Goal: Task Accomplishment & Management: Complete application form

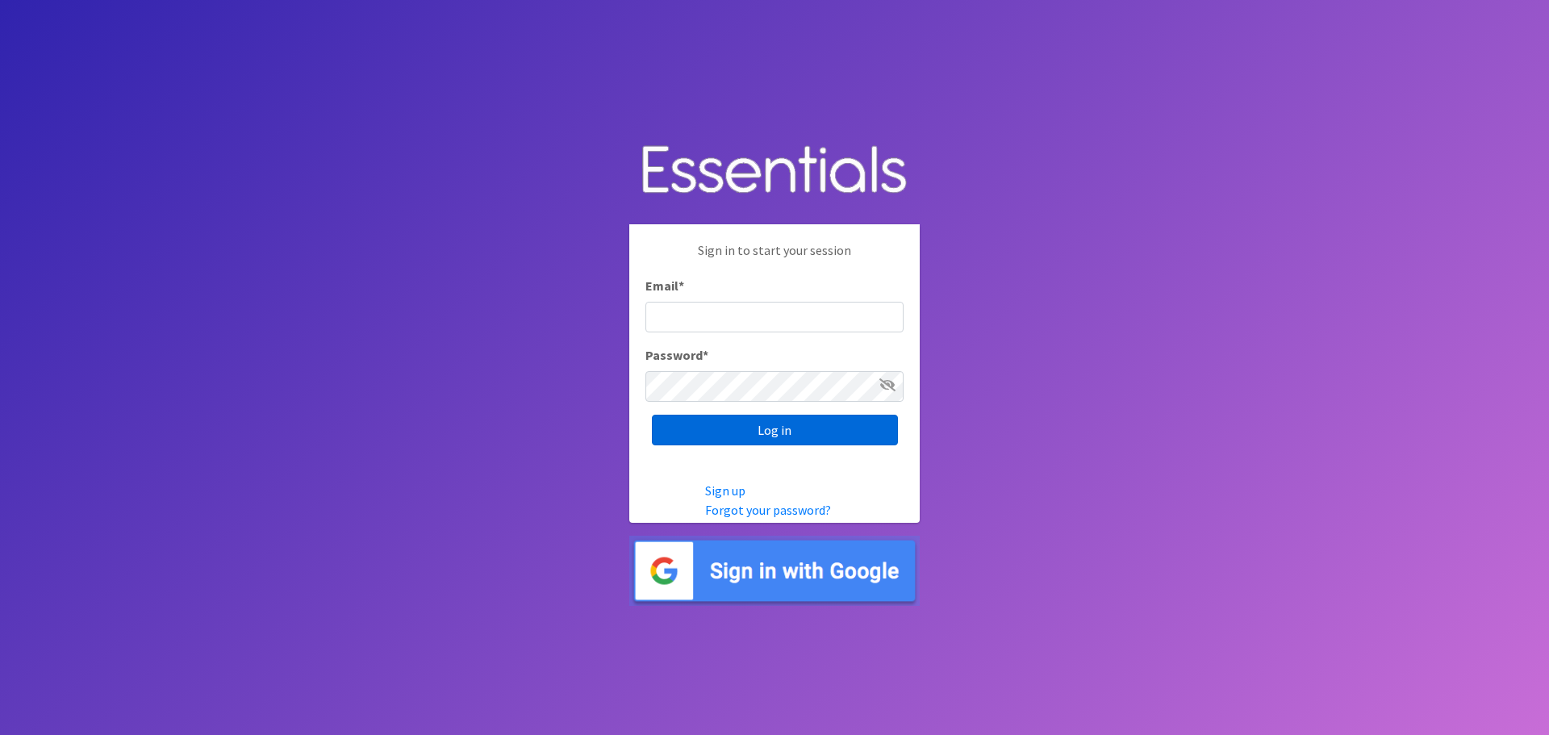
type input "heatherl@sylviassisters.org"
click at [740, 434] on input "Log in" at bounding box center [775, 430] width 246 height 31
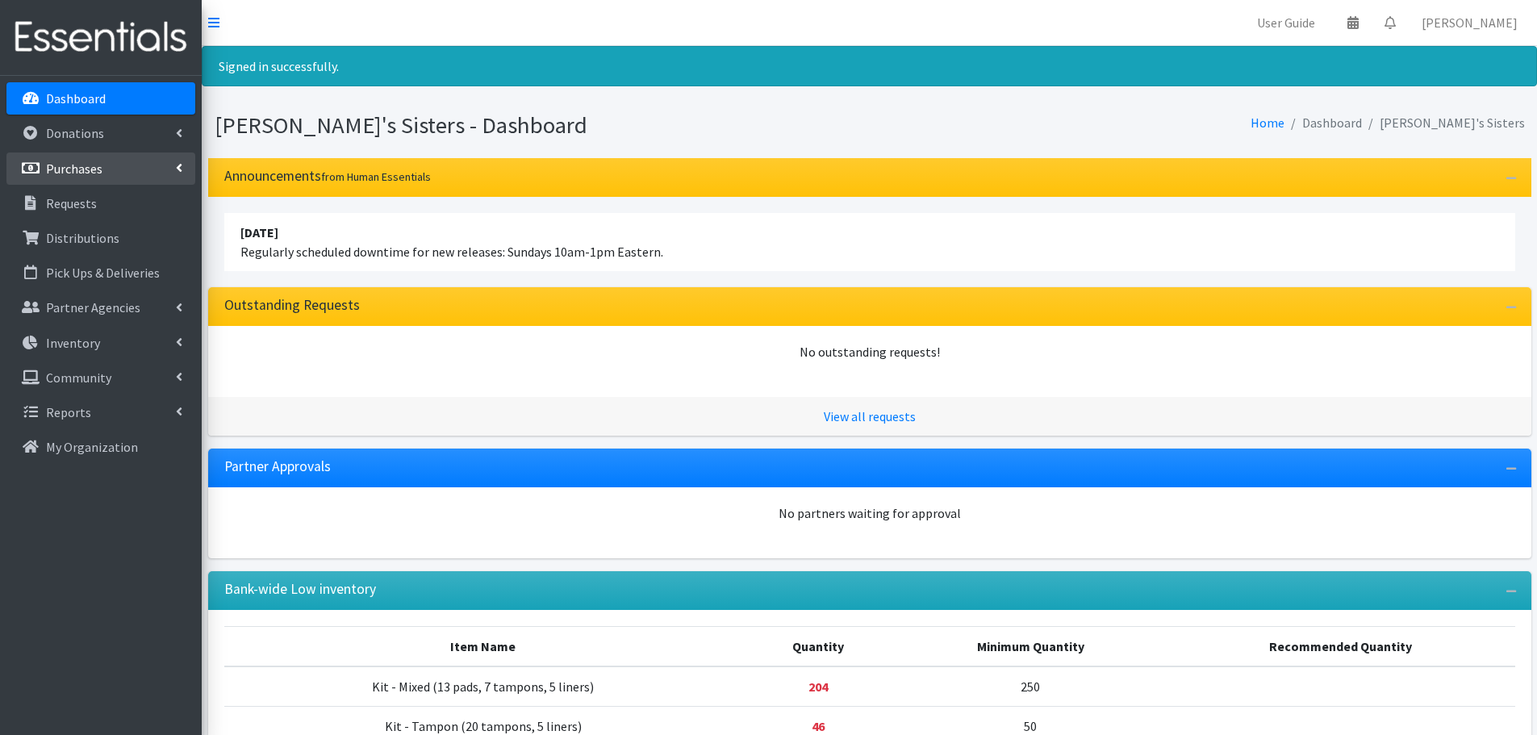
click at [186, 164] on link "Purchases" at bounding box center [100, 168] width 189 height 32
click at [82, 244] on link "New Purchase" at bounding box center [100, 238] width 189 height 32
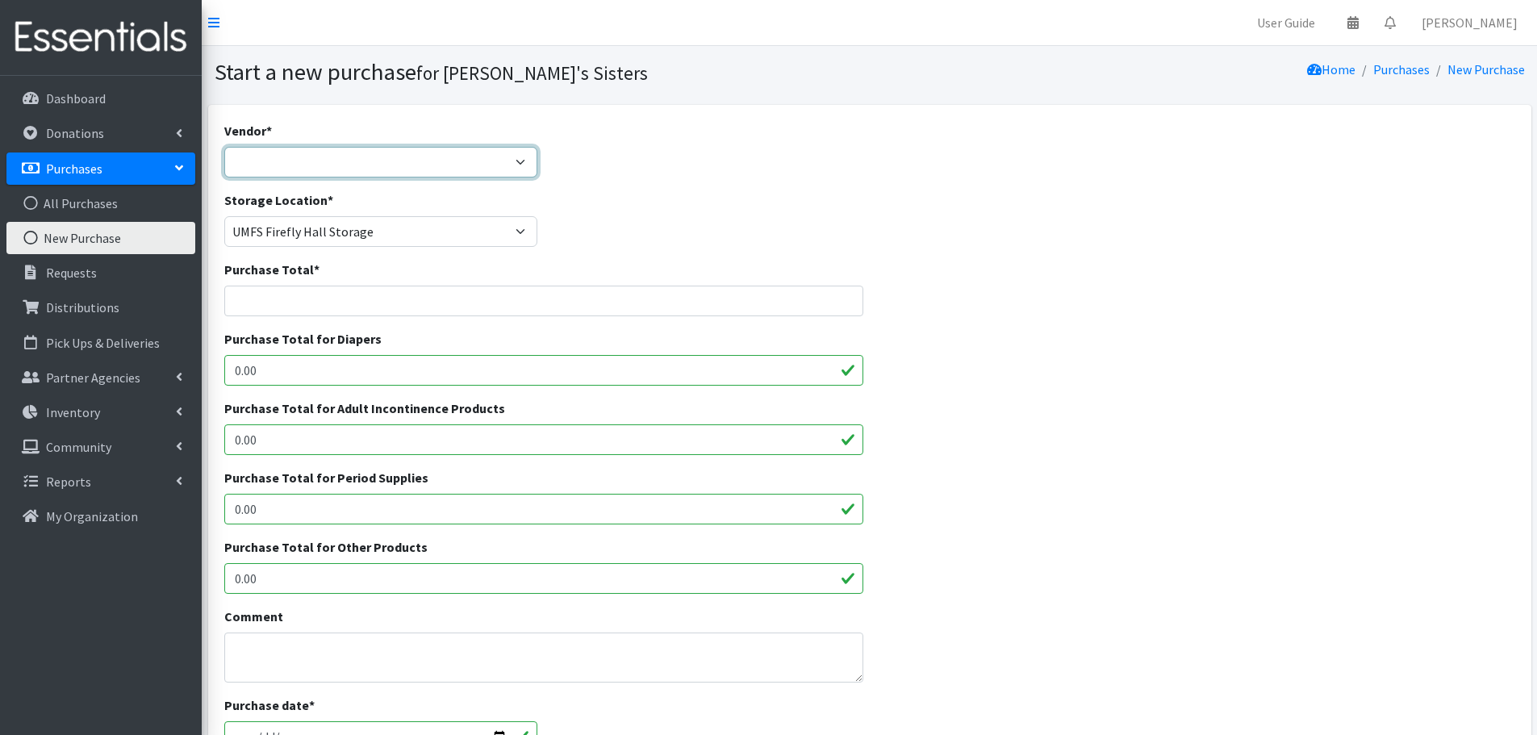
click at [366, 160] on select "Amazon Costco CVS HDI Wholesale McKesson Medline National Diaper Bank Network O…" at bounding box center [381, 162] width 314 height 31
select select "362"
click at [224, 147] on select "Amazon Costco CVS HDI Wholesale McKesson Medline National Diaper Bank Network O…" at bounding box center [381, 162] width 314 height 31
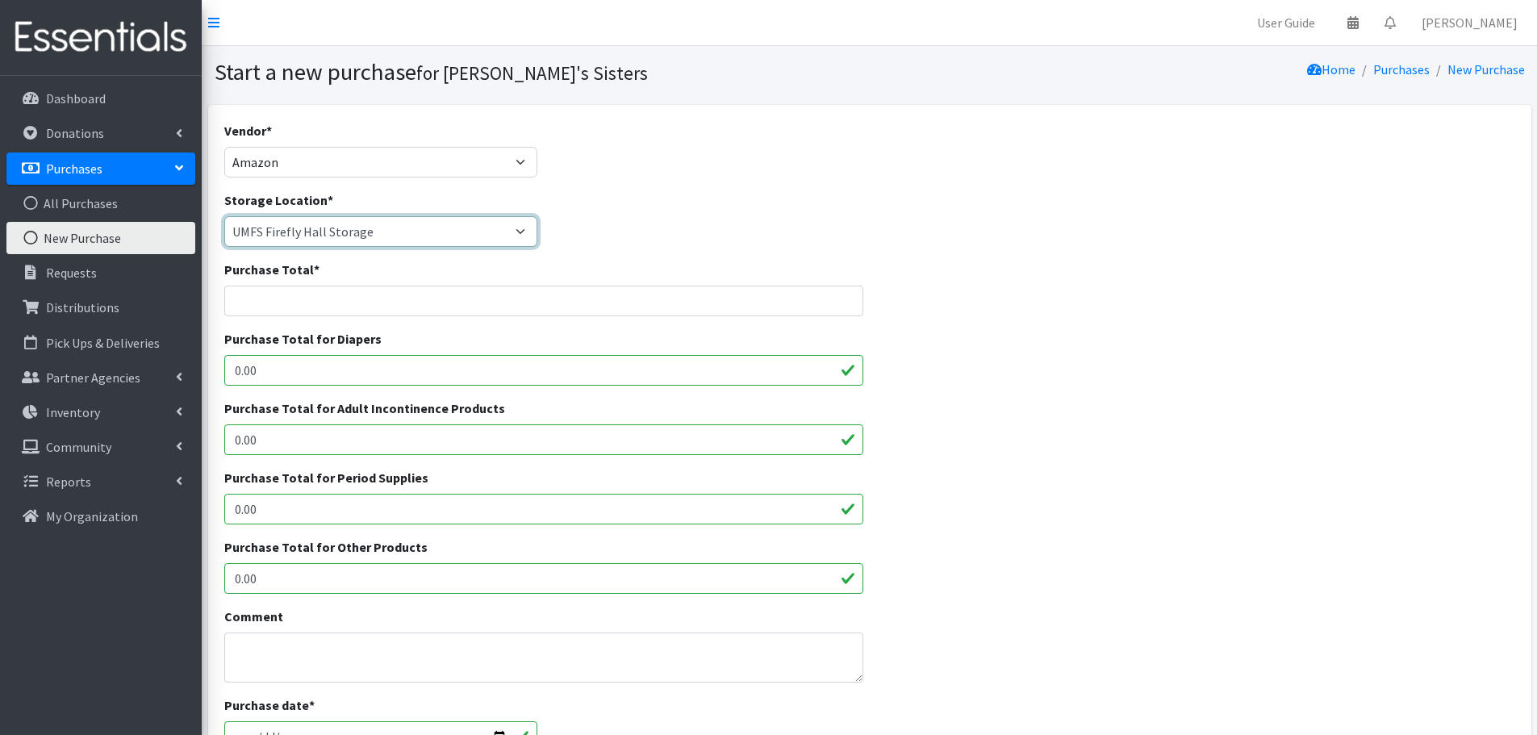
click at [316, 239] on select "Brittany Averette Caring Closet Building Erika Bedwell Heather Lennon Jen Frenc…" at bounding box center [381, 231] width 314 height 31
select select "331"
click at [224, 216] on select "Brittany Averette Caring Closet Building Erika Bedwell Heather Lennon Jen Frenc…" at bounding box center [381, 231] width 314 height 31
click at [265, 307] on input "Purchase Total *" at bounding box center [544, 301] width 640 height 31
paste input "$48.07"
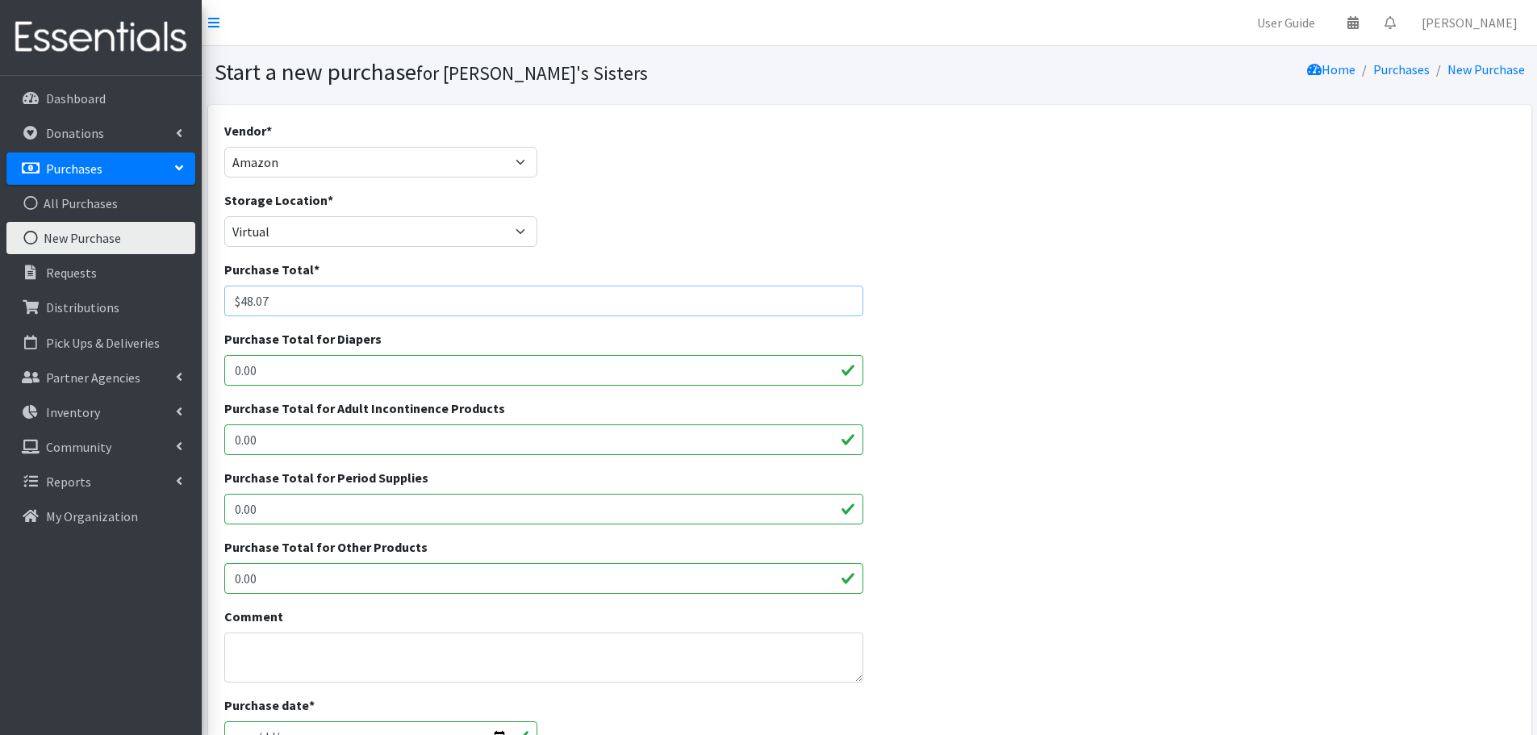
click at [240, 300] on input "$48.07" at bounding box center [544, 301] width 640 height 31
type input "48.07"
drag, startPoint x: 323, startPoint y: 512, endPoint x: 208, endPoint y: 521, distance: 115.7
click at [208, 521] on div "Vendor * Amazon Costco CVS HDI Wholesale McKesson Medline National Diaper Bank …" at bounding box center [869, 594] width 1323 height 979
paste input "$48.07"
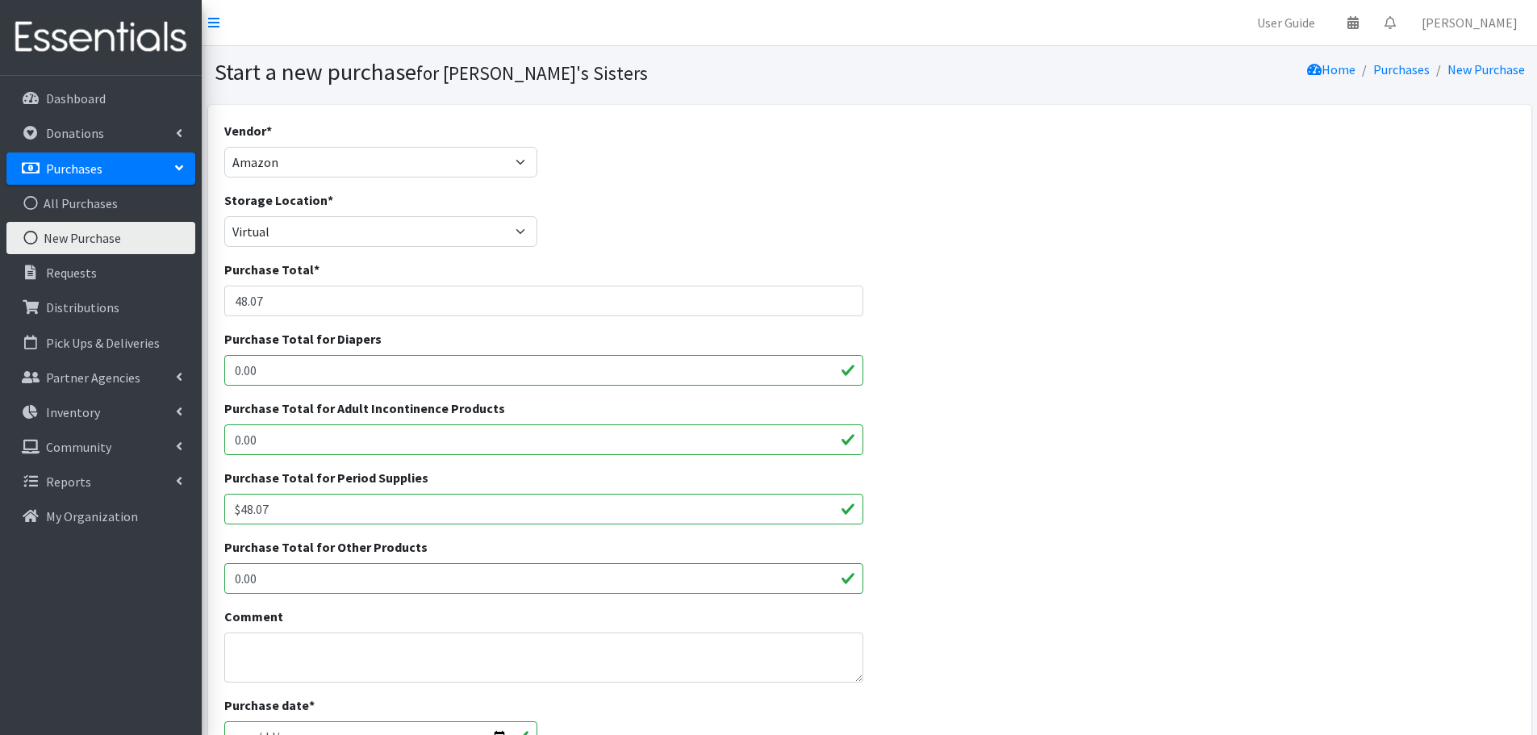
click at [241, 512] on input "$48.07" at bounding box center [544, 509] width 640 height 31
type input "48.07"
click at [276, 657] on textarea "Comment" at bounding box center [544, 657] width 640 height 50
paste textarea "NORTHUMBERLAND"
paste textarea "Dept of Social Services"
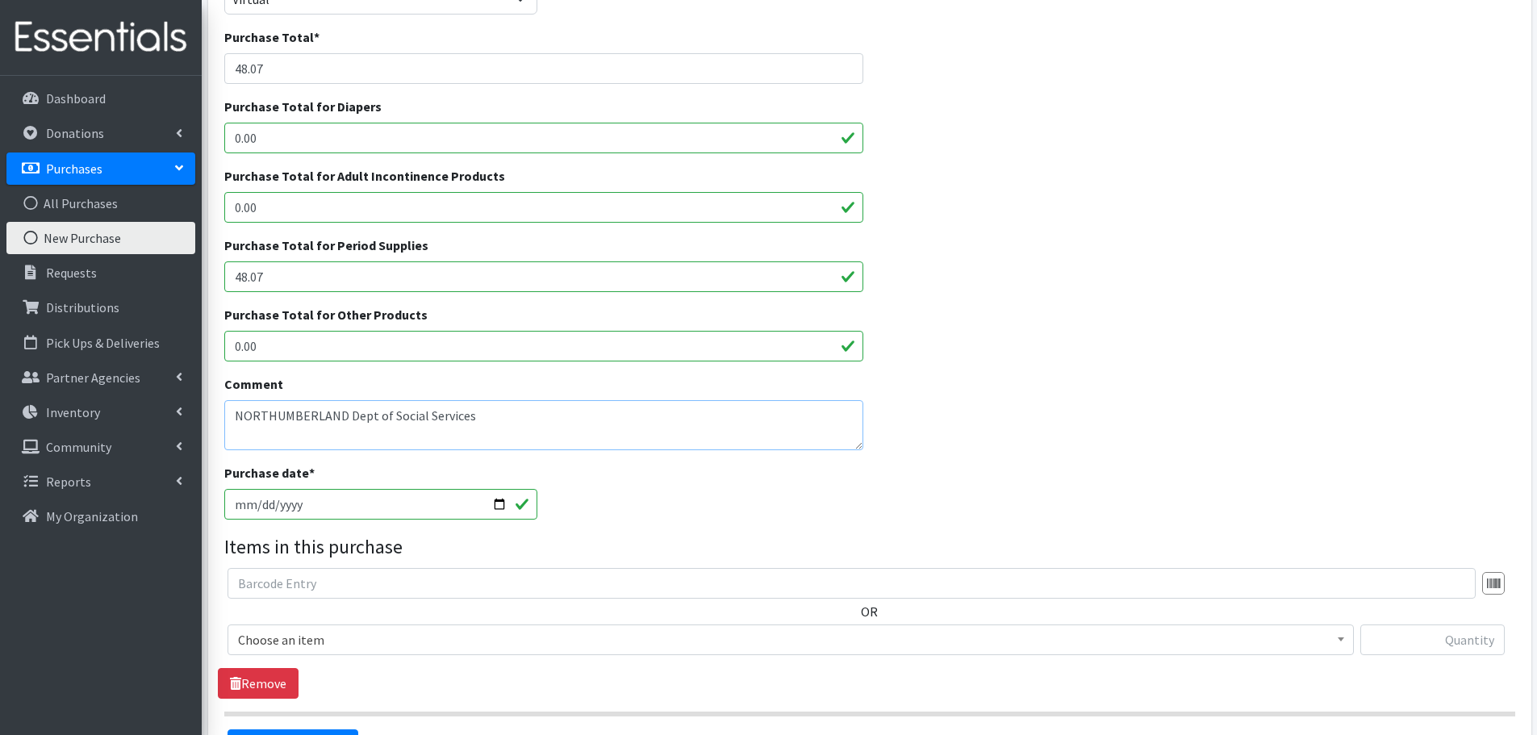
scroll to position [323, 0]
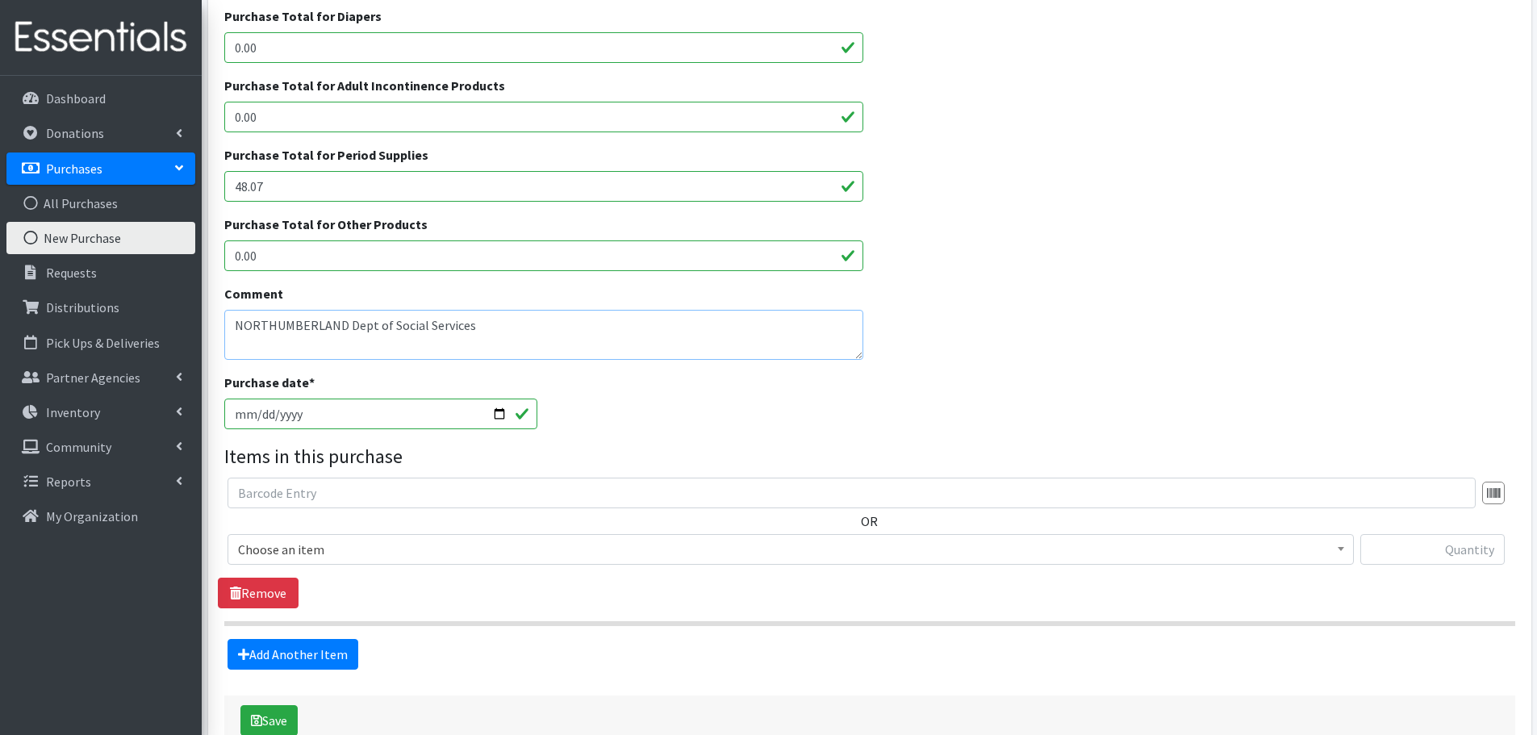
type textarea "NORTHUMBERLAND Dept of Social Services"
click at [497, 410] on input "2025-09-25" at bounding box center [381, 413] width 314 height 31
click at [344, 549] on span "Choose an item" at bounding box center [790, 549] width 1105 height 23
click at [447, 560] on span "Choose an item" at bounding box center [790, 549] width 1105 height 23
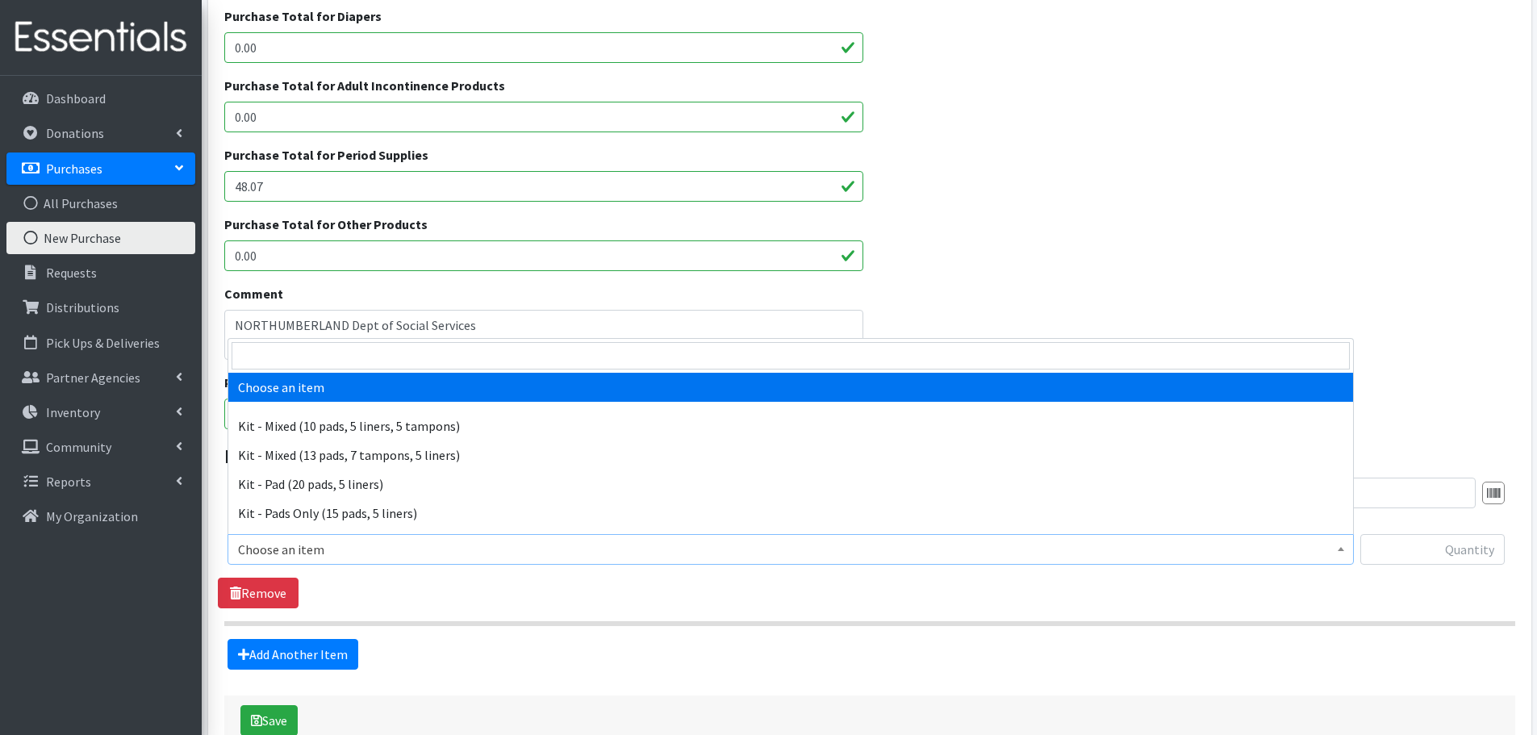
click at [325, 546] on span "Choose an item" at bounding box center [790, 549] width 1105 height 23
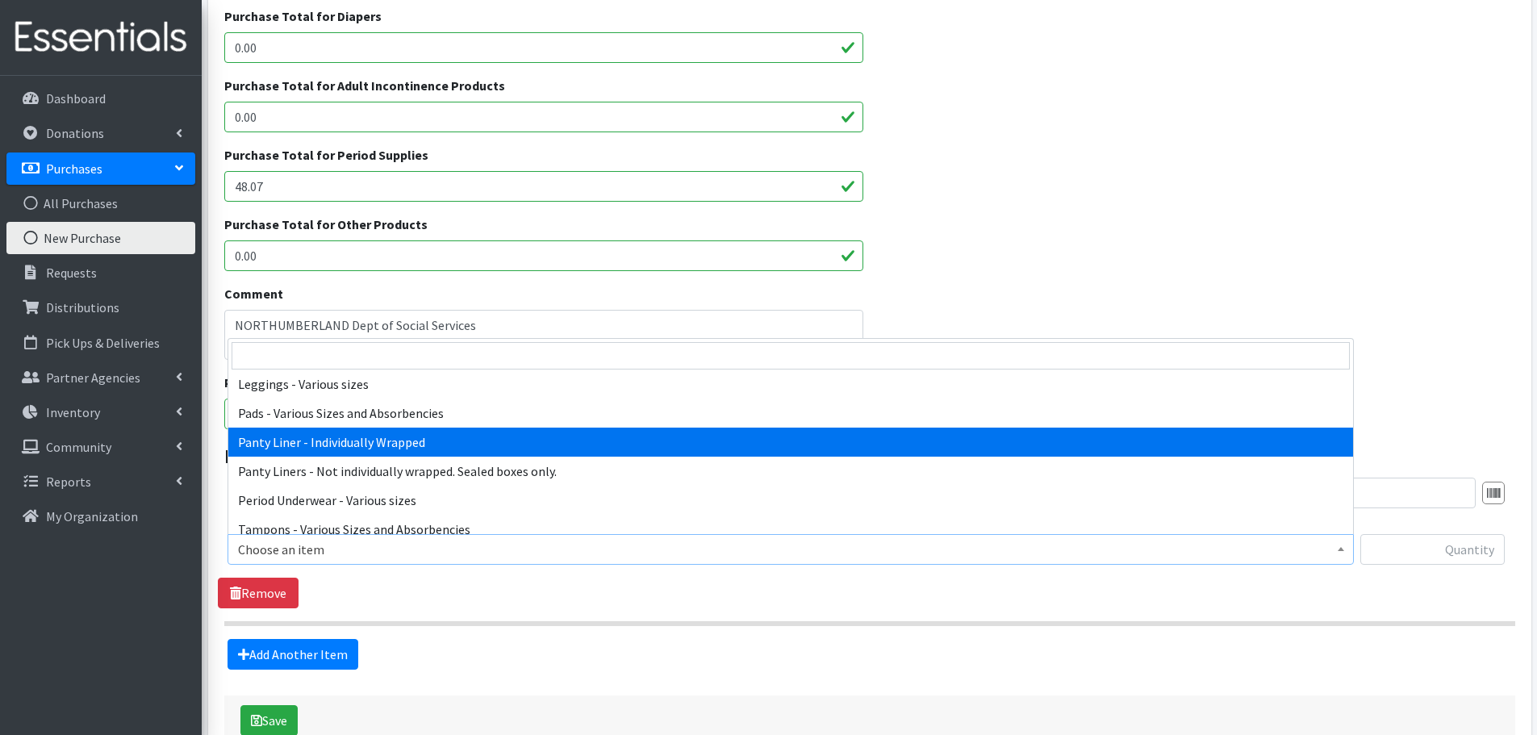
scroll to position [242, 0]
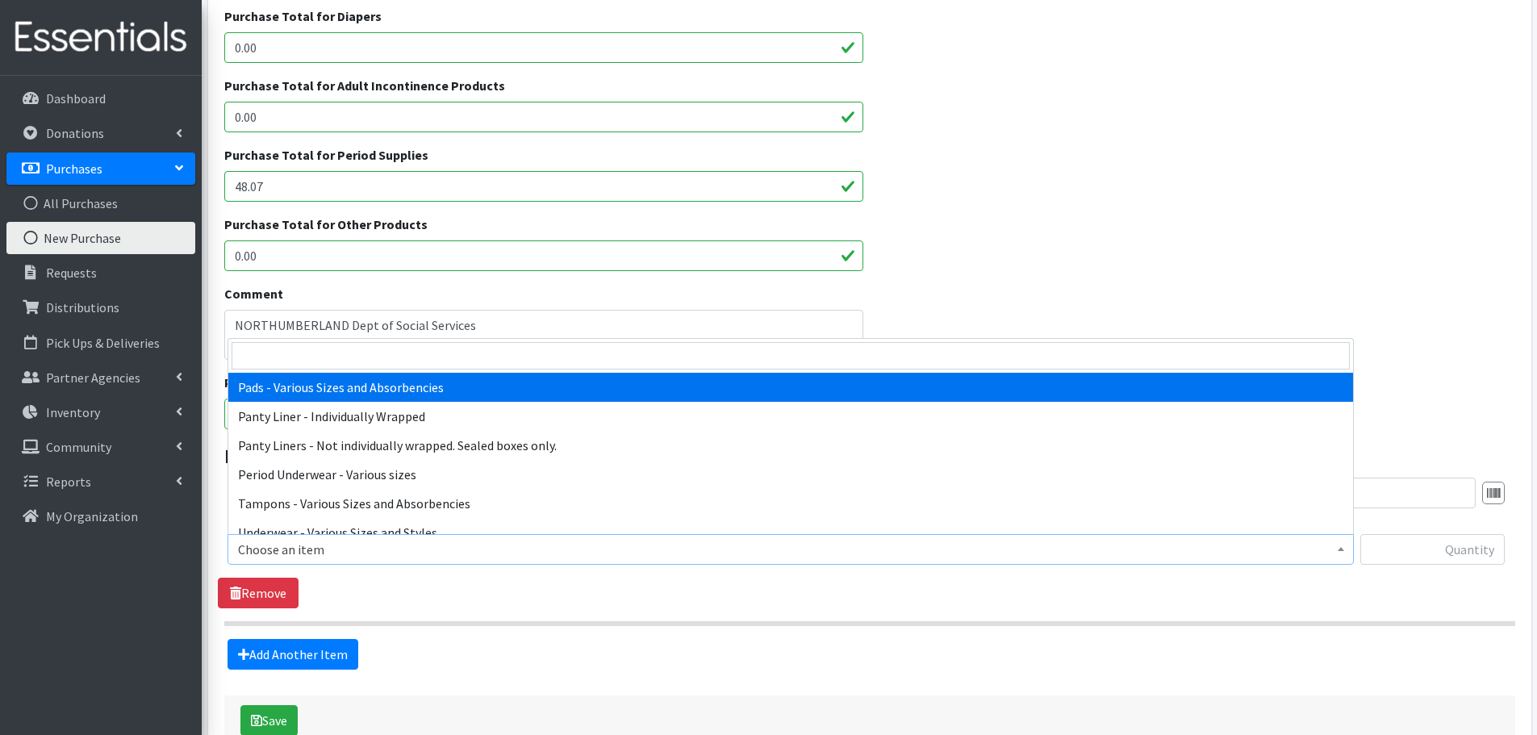
select select "10467"
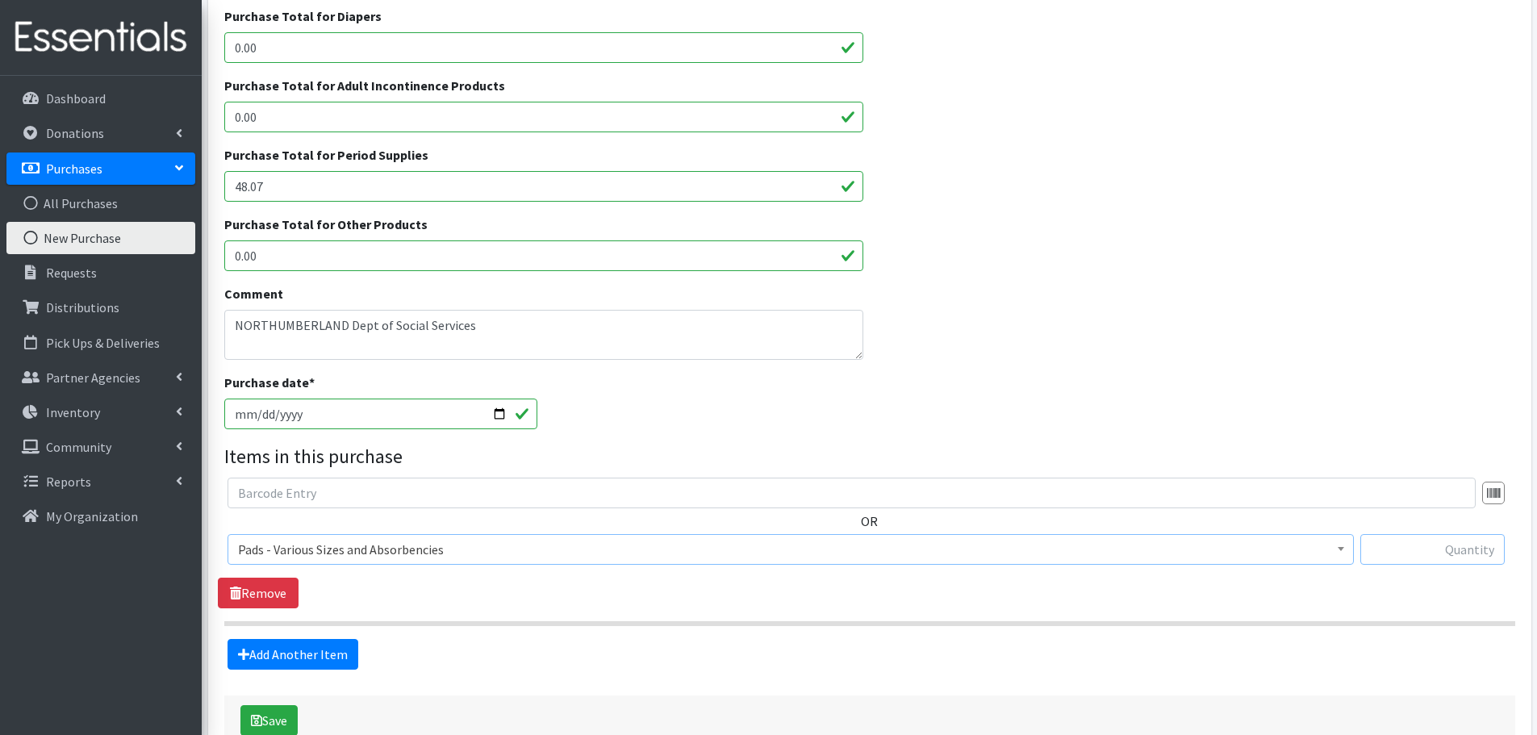
click at [1429, 551] on input "text" at bounding box center [1432, 549] width 144 height 31
paste input "308"
type input "308"
click at [319, 657] on link "Add Another Item" at bounding box center [292, 654] width 131 height 31
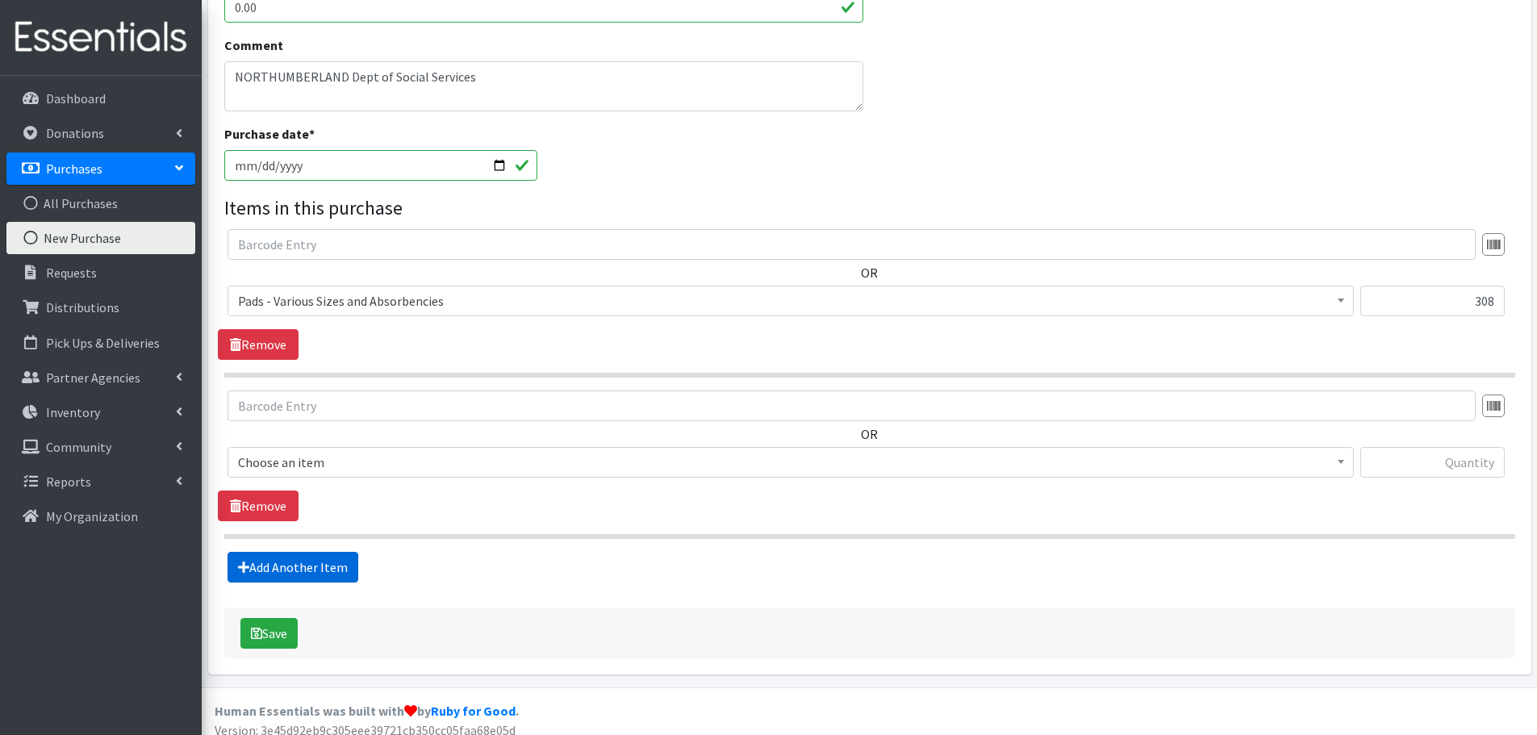
scroll to position [584, 0]
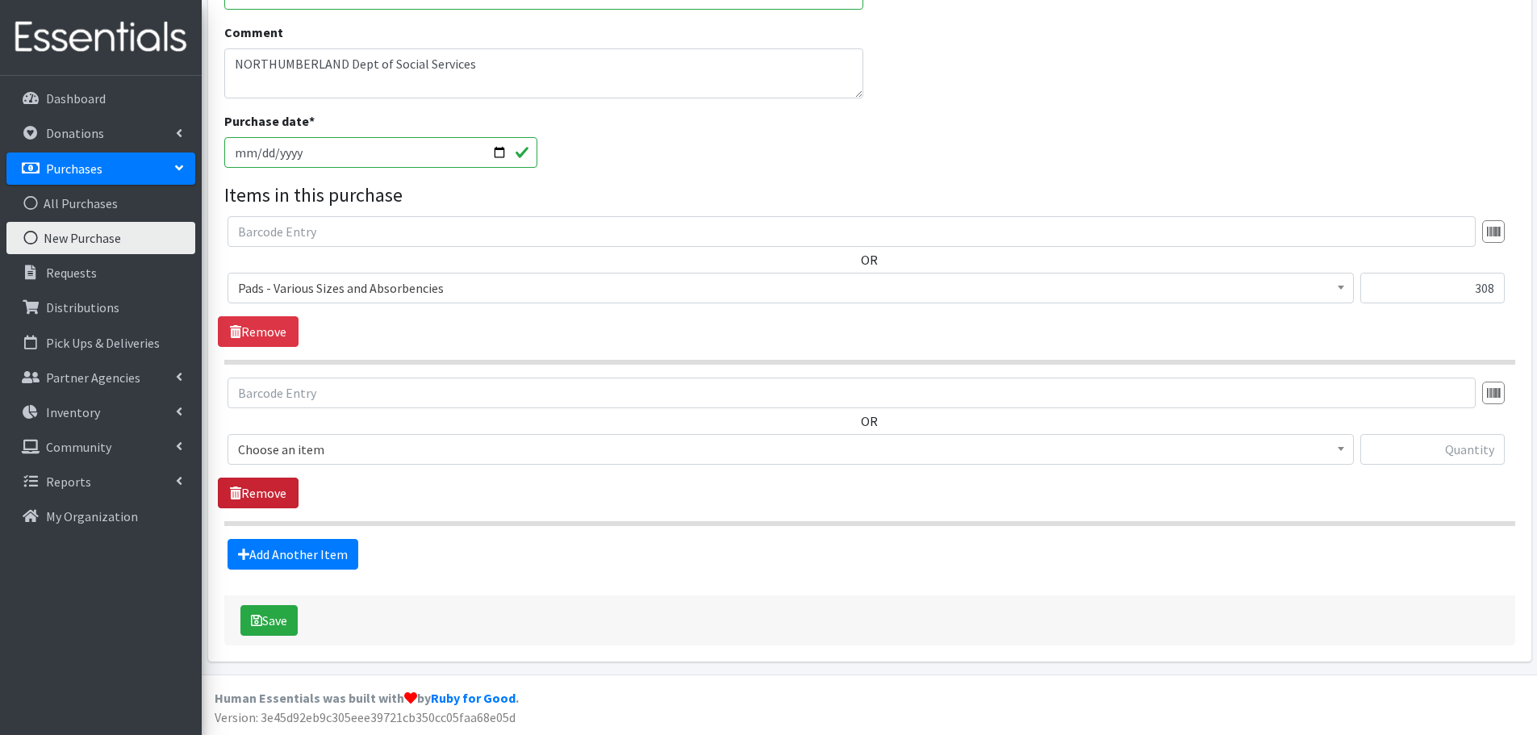
click at [277, 494] on link "Remove" at bounding box center [258, 493] width 81 height 31
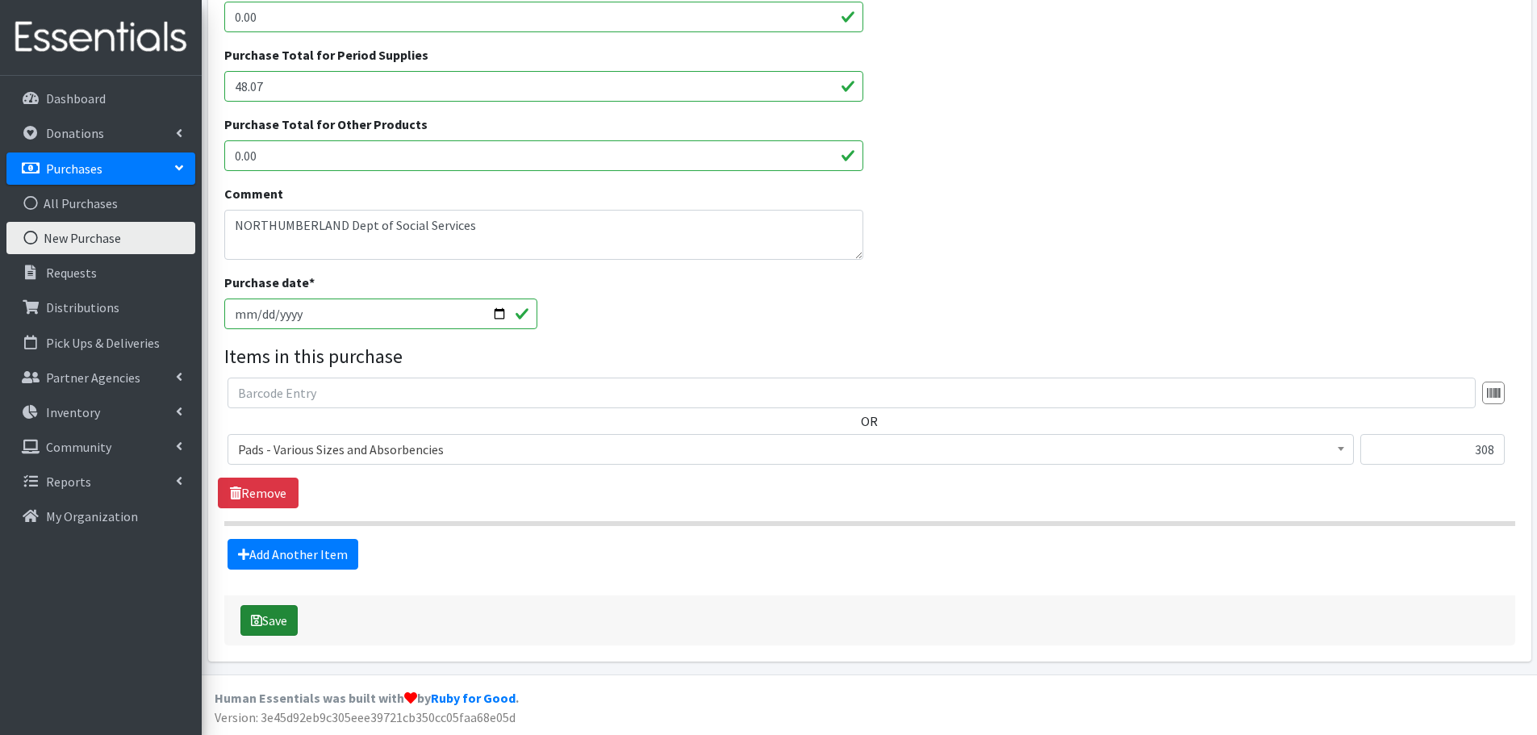
click at [268, 620] on button "Save" at bounding box center [268, 620] width 57 height 31
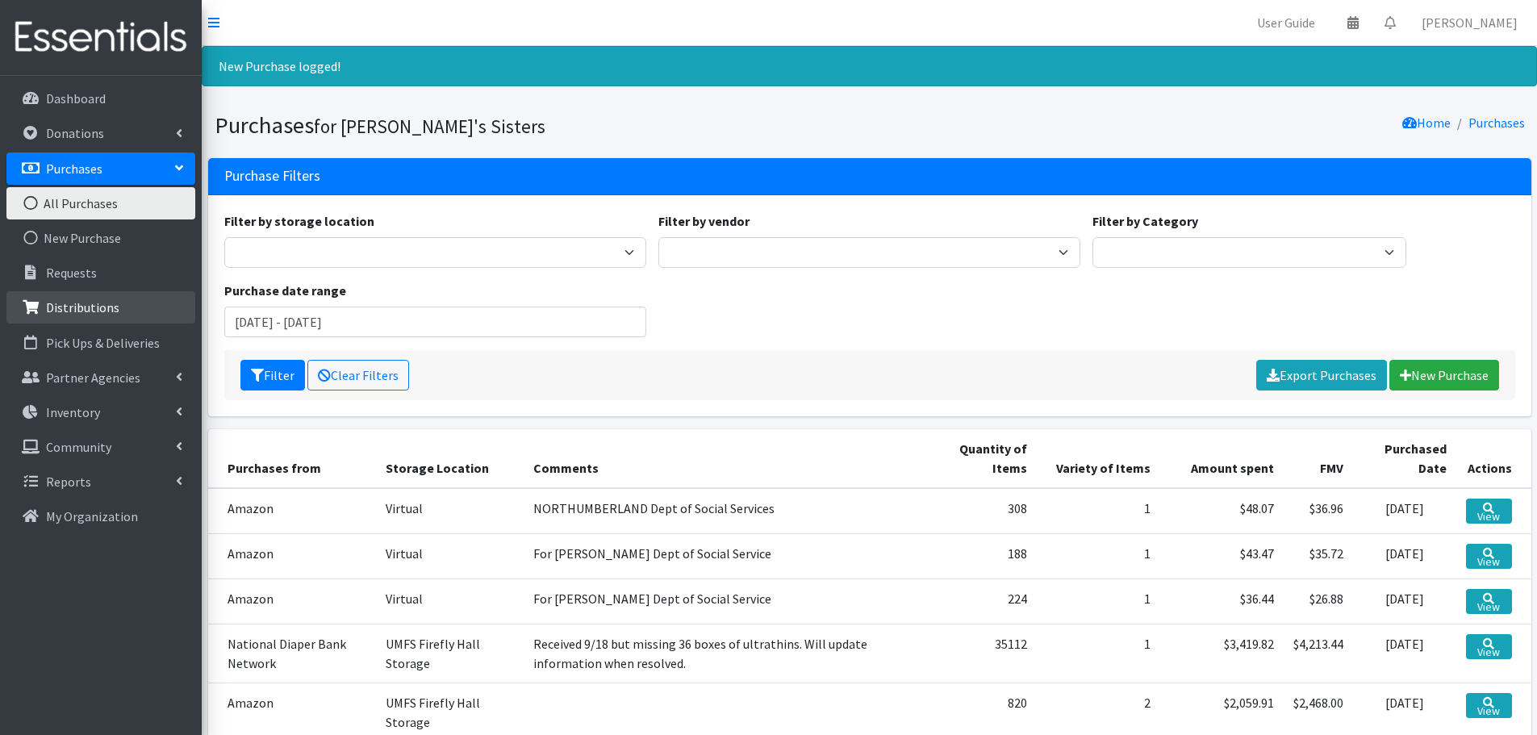
click at [101, 311] on p "Distributions" at bounding box center [82, 307] width 73 height 16
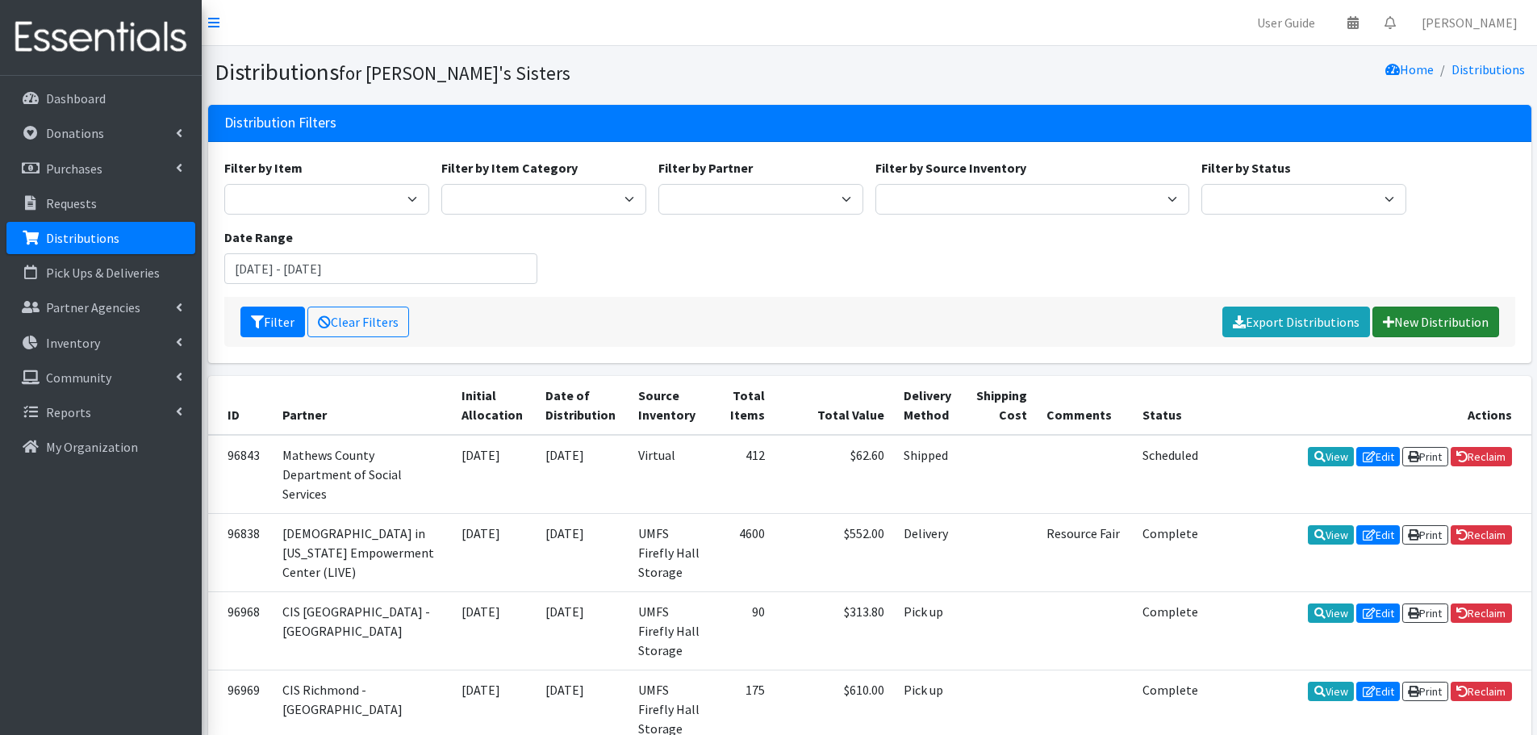
click at [1425, 315] on link "New Distribution" at bounding box center [1435, 322] width 127 height 31
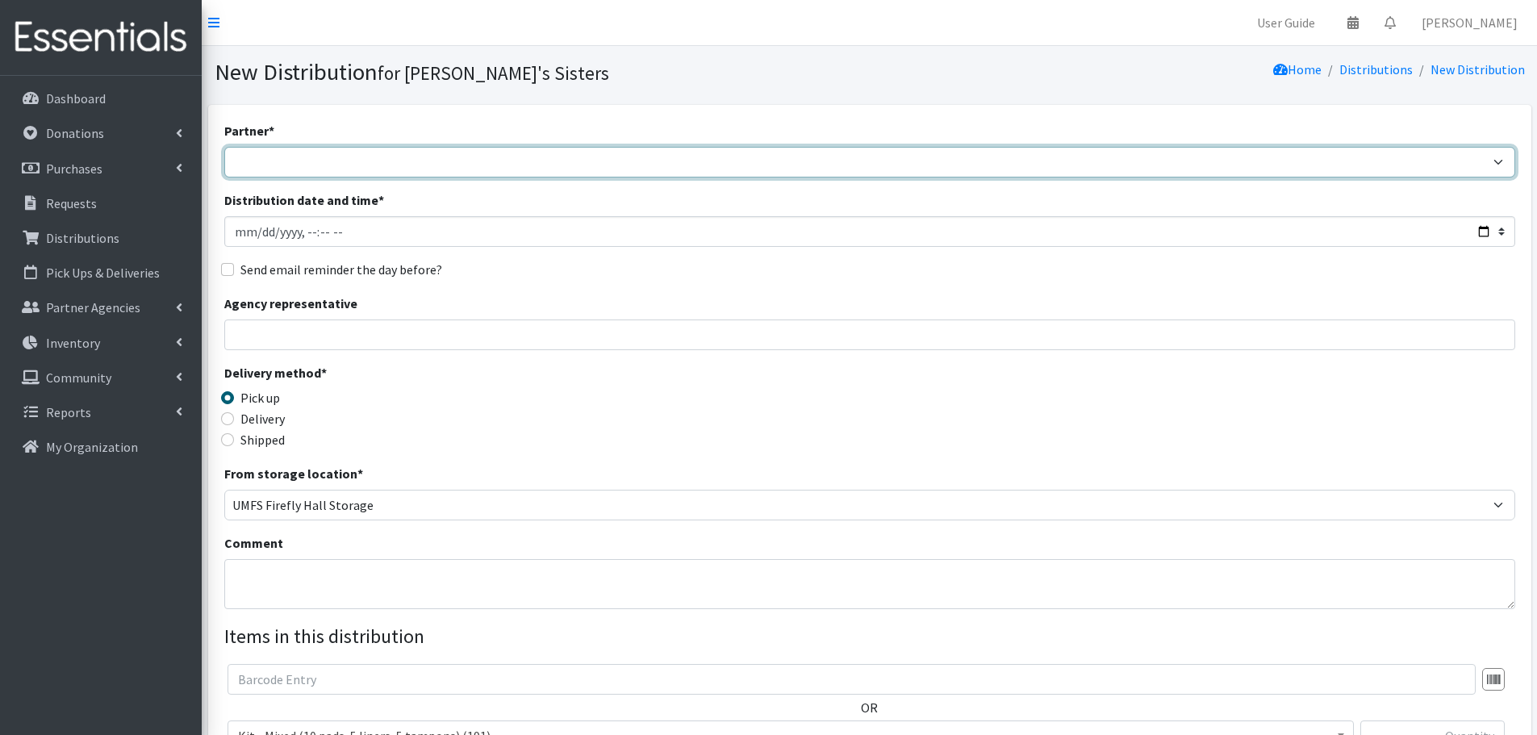
click at [331, 150] on select "211 [US_STATE] and Individual Referrals Afghan Support Center (USCIS) ANU FOUND…" at bounding box center [869, 162] width 1291 height 31
select select "4531"
click at [224, 147] on select "211 [US_STATE] and Individual Referrals Afghan Support Center (USCIS) ANU FOUND…" at bounding box center [869, 162] width 1291 height 31
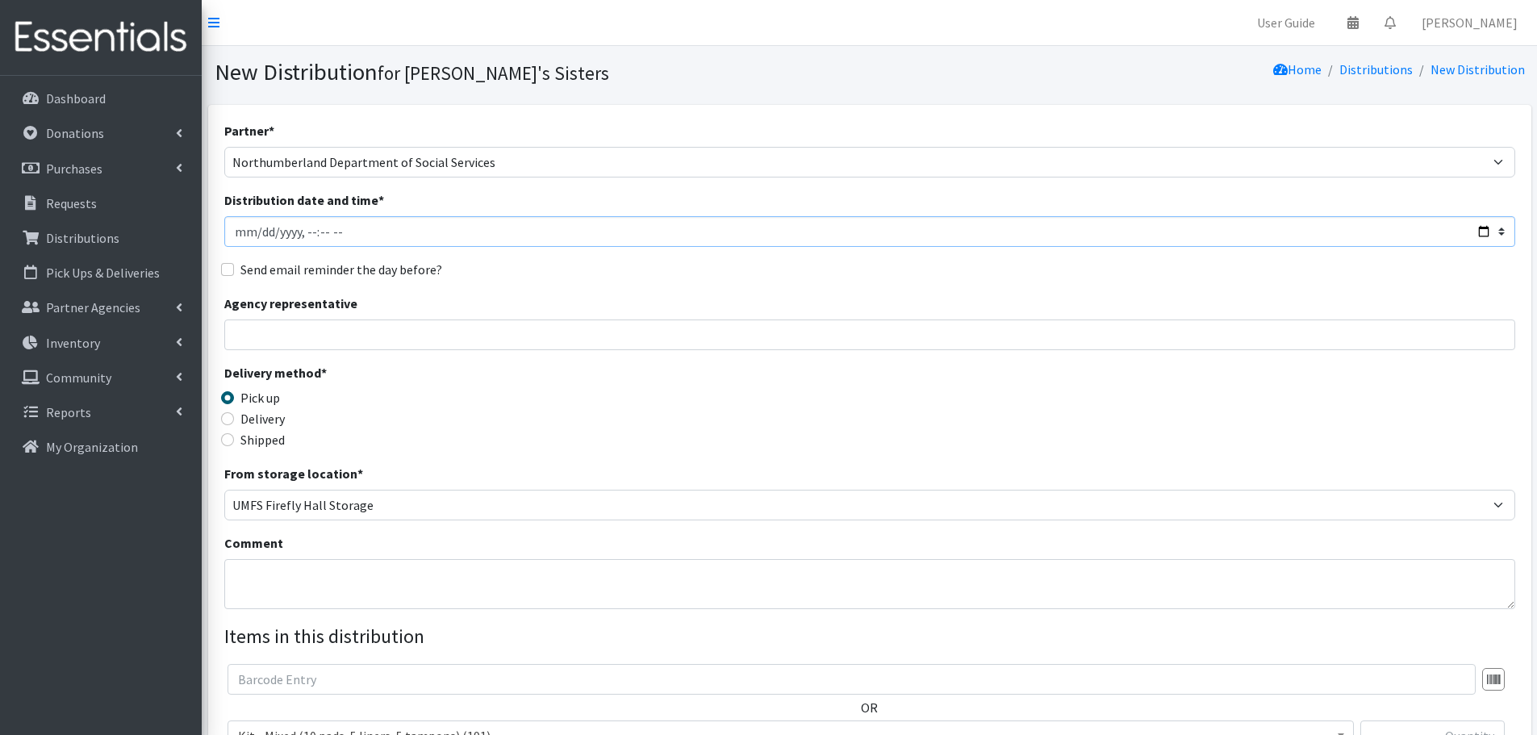
click at [263, 235] on input "Distribution date and time *" at bounding box center [869, 231] width 1291 height 31
type input "[DATE]T23:59"
click at [293, 336] on input "Agency representative" at bounding box center [869, 334] width 1291 height 31
type input "[PERSON_NAME]"
click at [264, 435] on label "Shipped" at bounding box center [262, 439] width 44 height 19
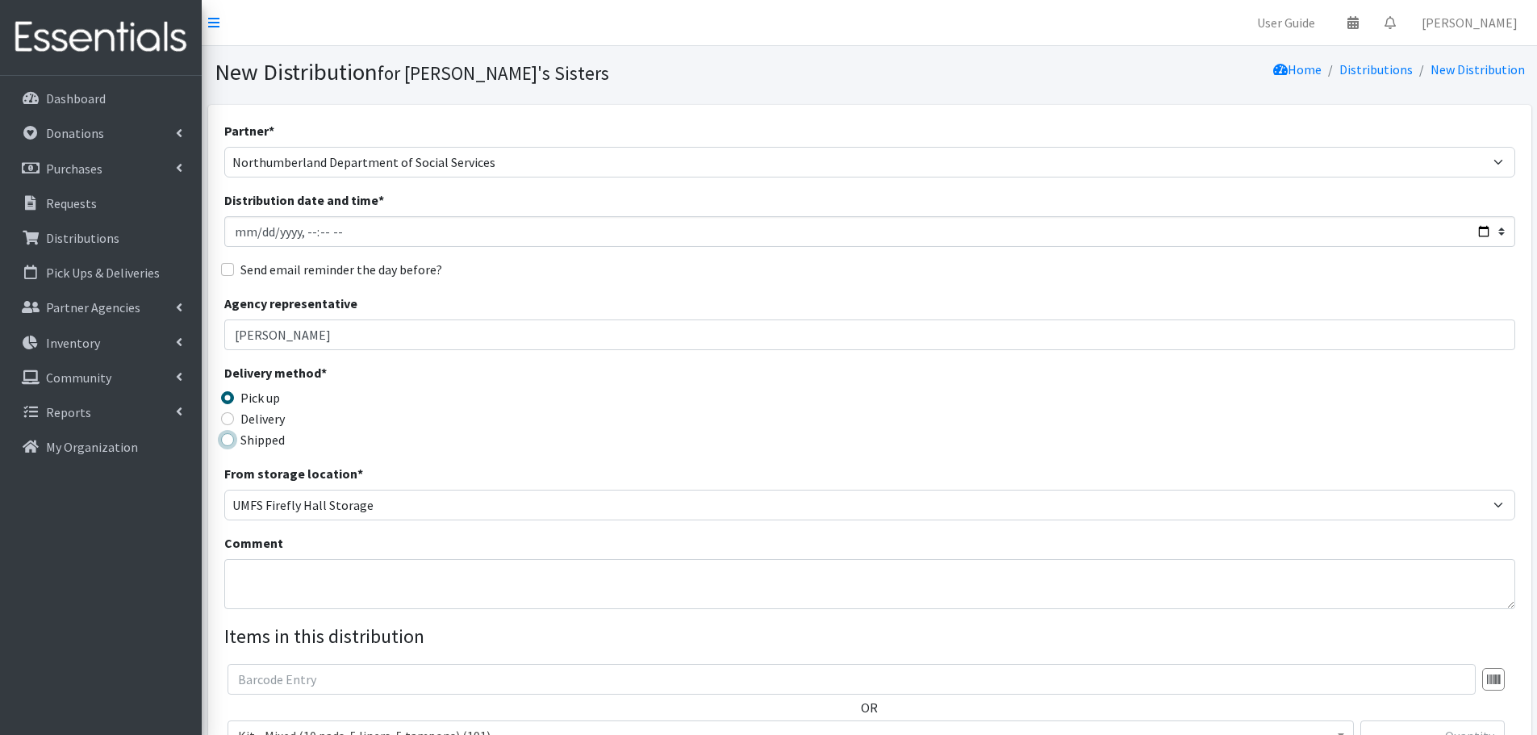
click at [234, 435] on input "Shipped" at bounding box center [227, 439] width 13 height 13
radio input "true"
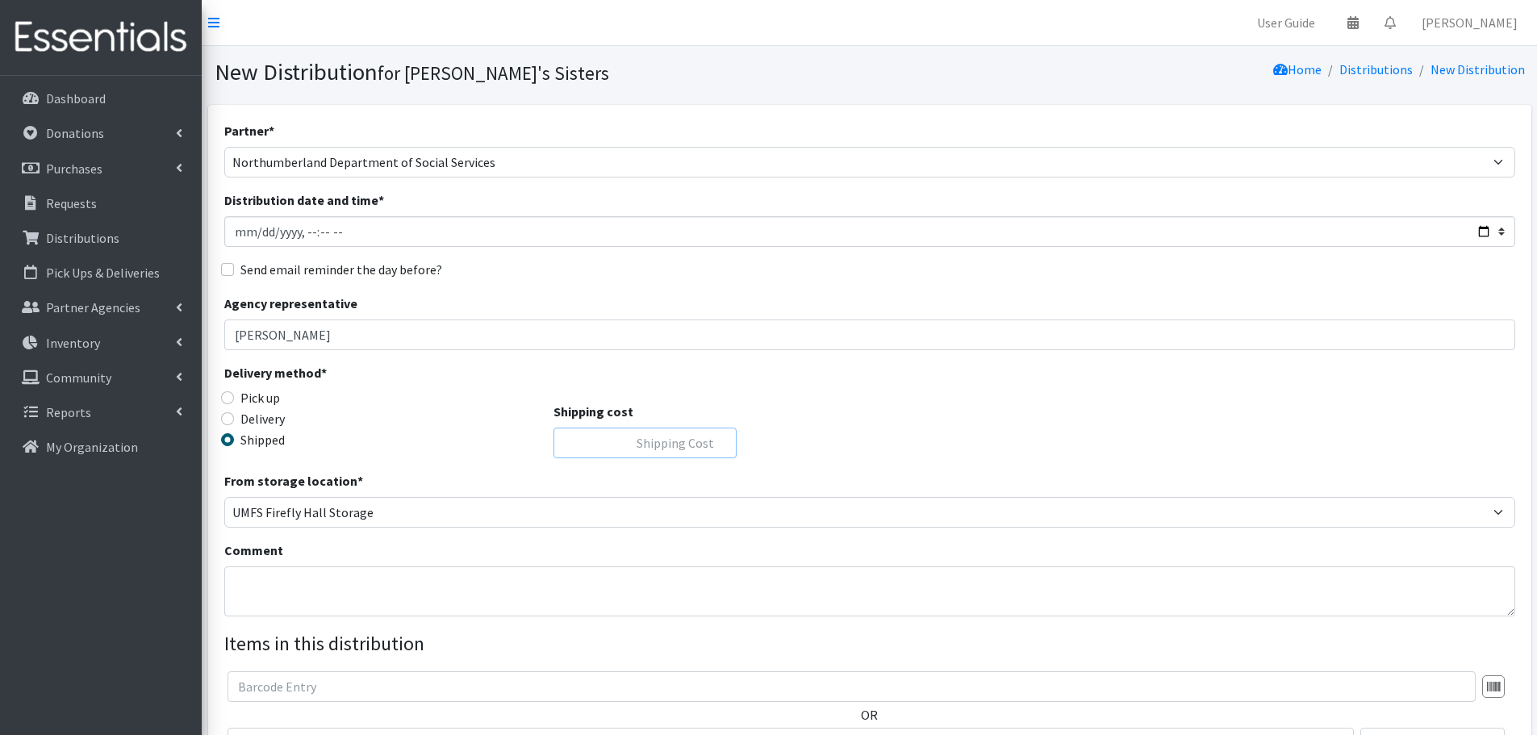
click at [668, 437] on input "Shipping cost" at bounding box center [644, 443] width 183 height 31
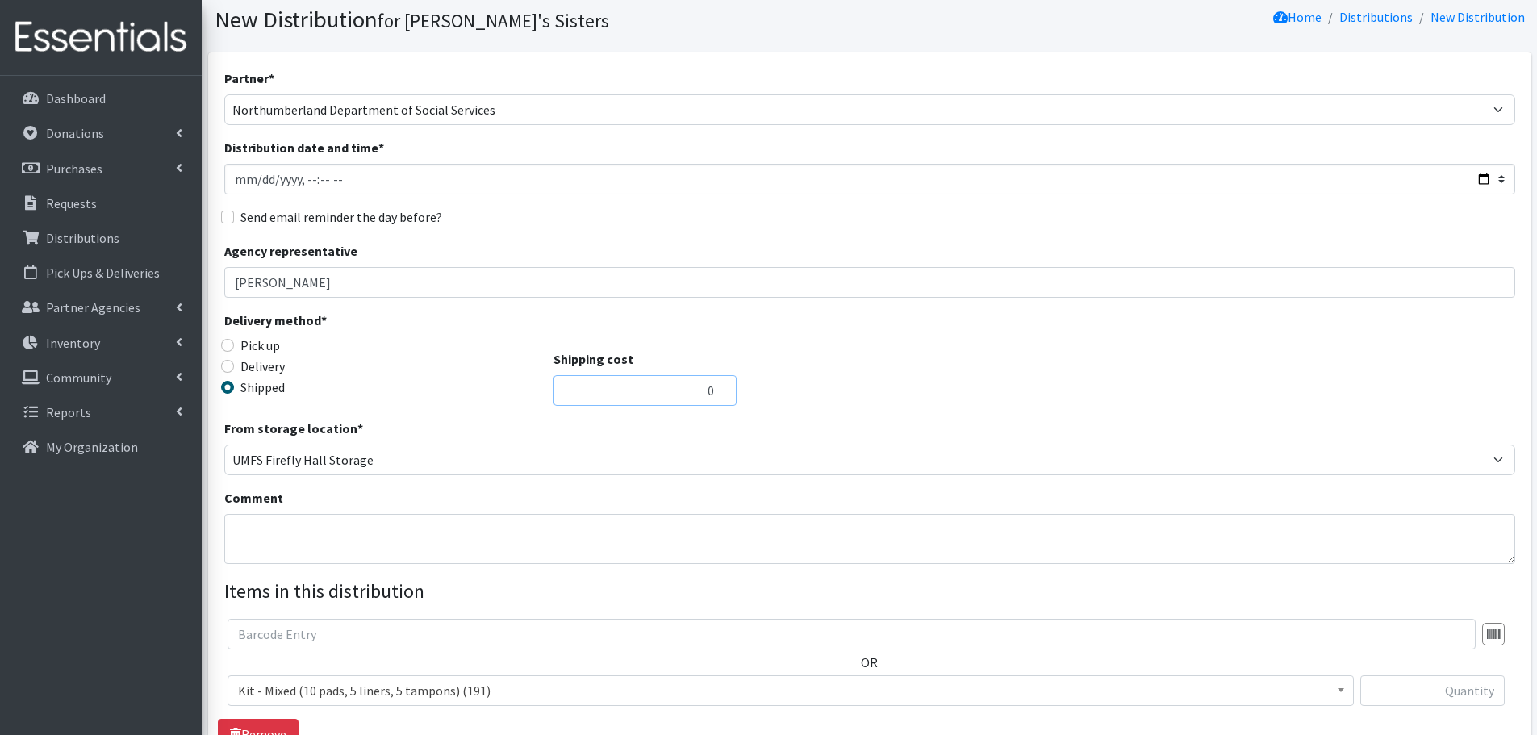
scroll to position [81, 0]
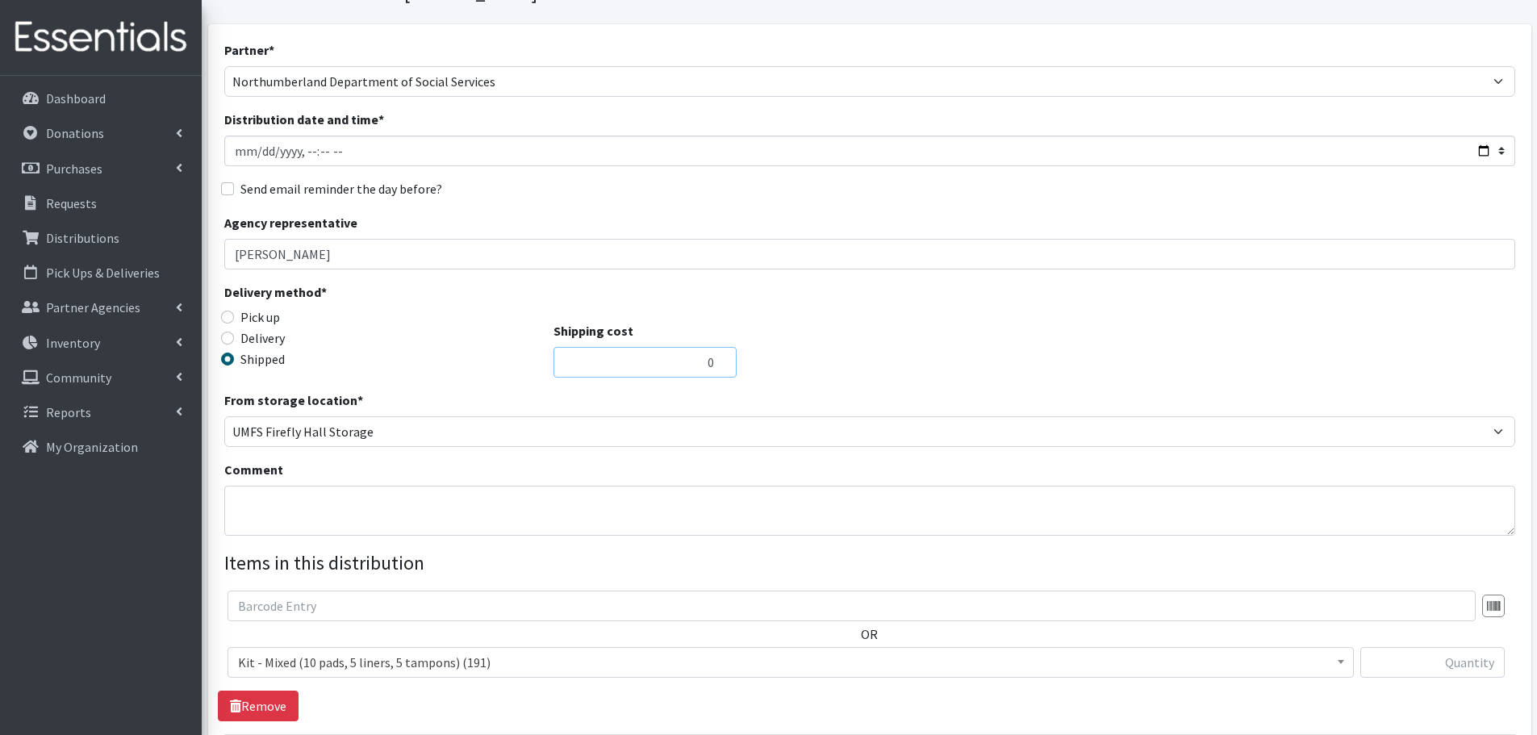
type input "0"
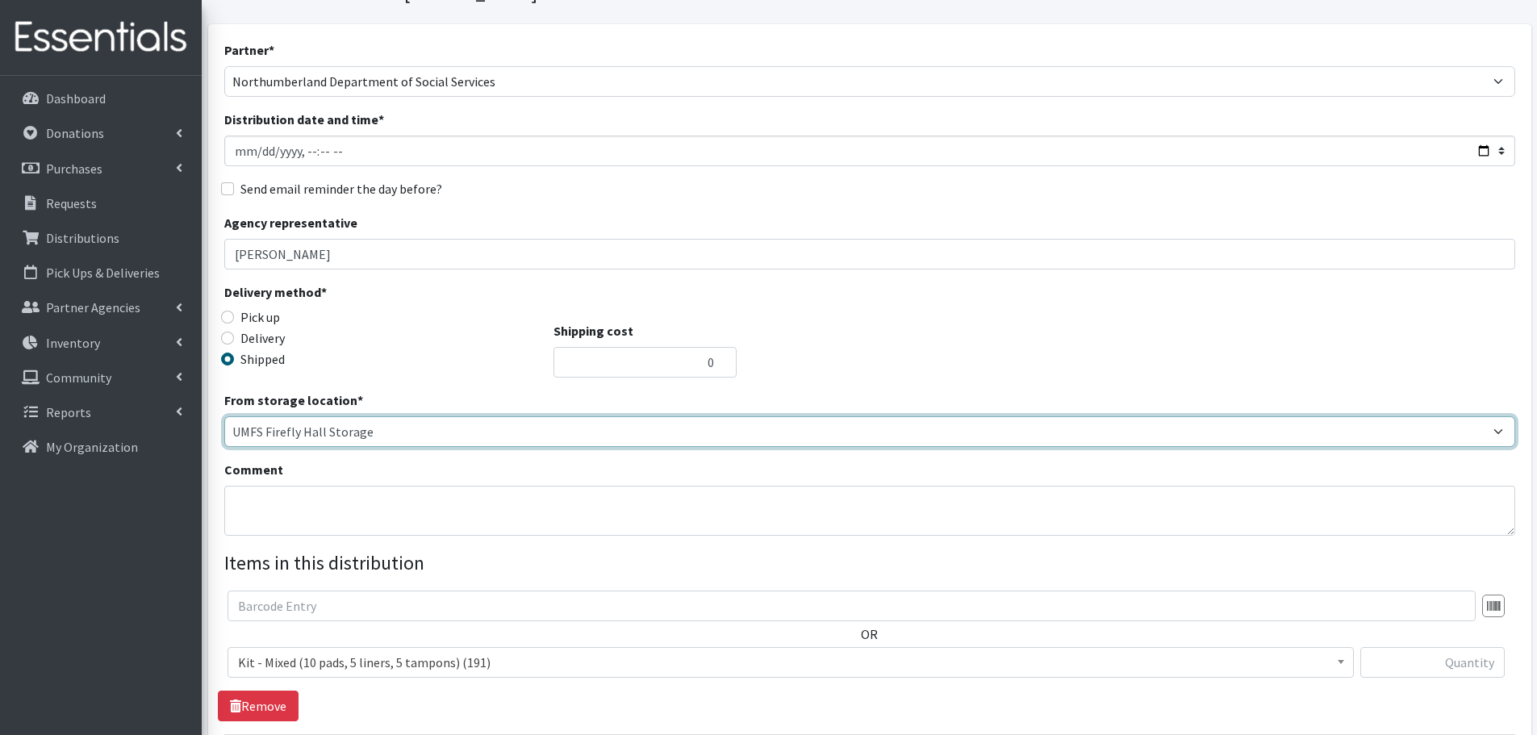
click at [367, 432] on select "Caring Closet Building [PERSON_NAME] UMFS Firefly Hall Storage Virtual" at bounding box center [869, 431] width 1291 height 31
select select "331"
click at [224, 416] on select "Caring Closet Building [PERSON_NAME] UMFS Firefly Hall Storage Virtual" at bounding box center [869, 431] width 1291 height 31
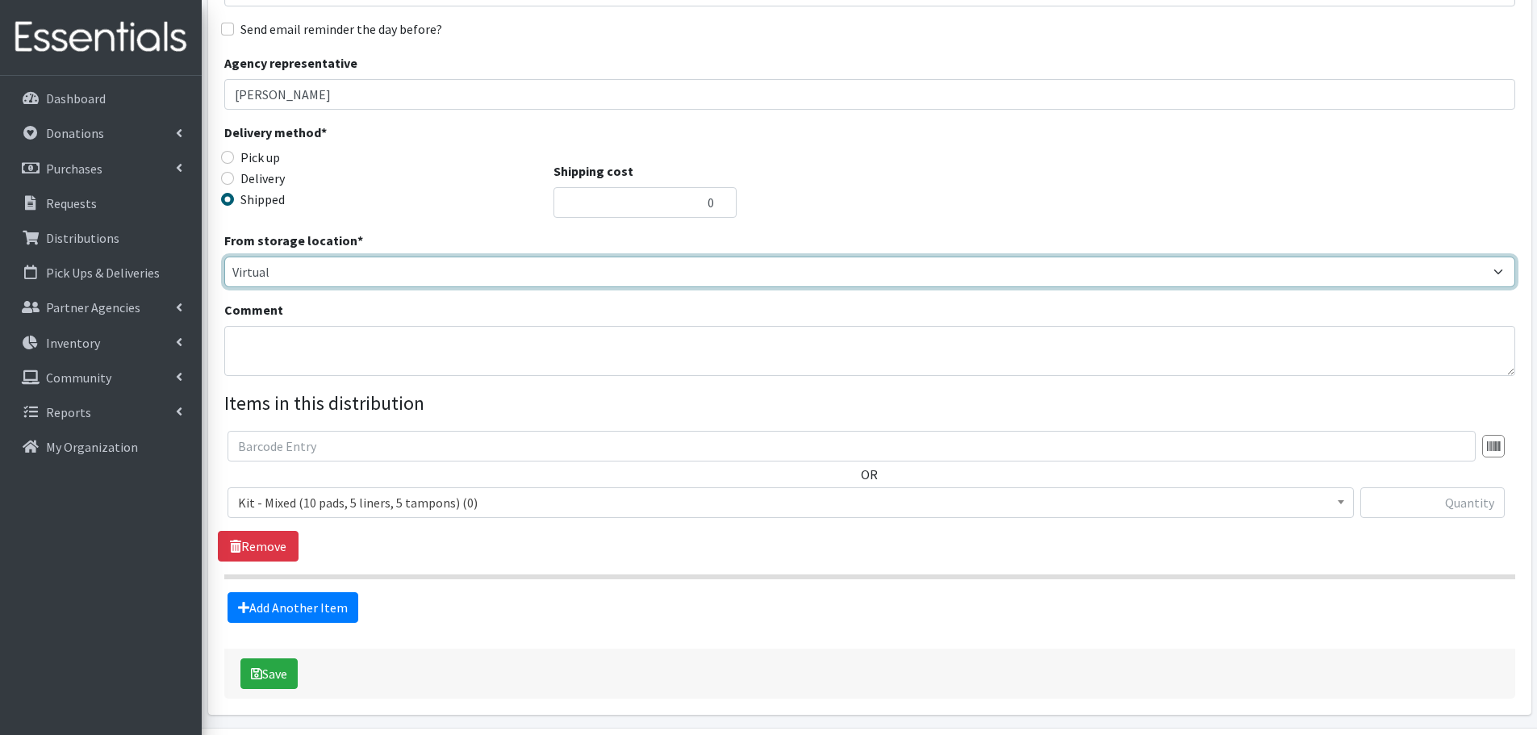
scroll to position [242, 0]
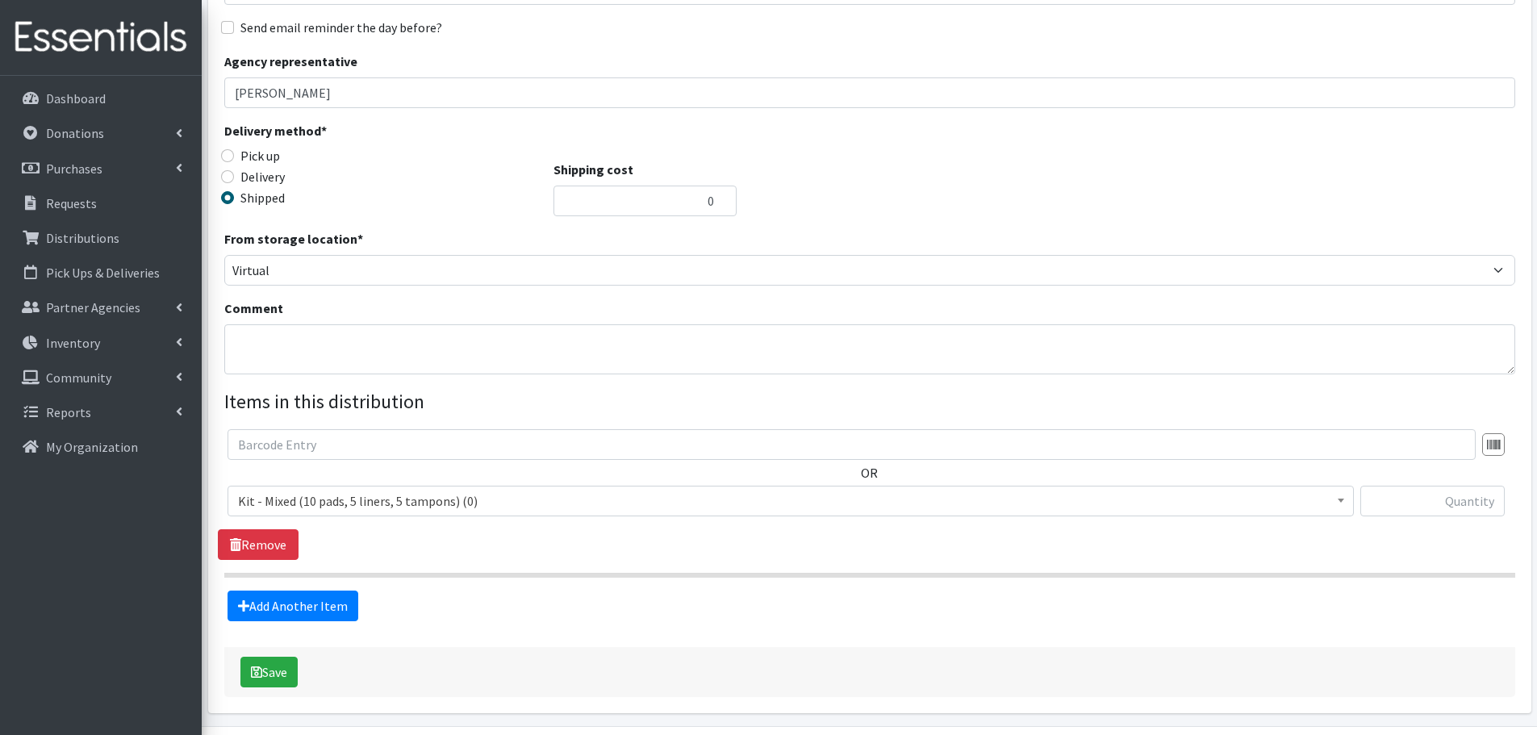
click at [477, 499] on span "Kit - Mixed (10 pads, 5 liners, 5 tampons) (0)" at bounding box center [790, 501] width 1105 height 23
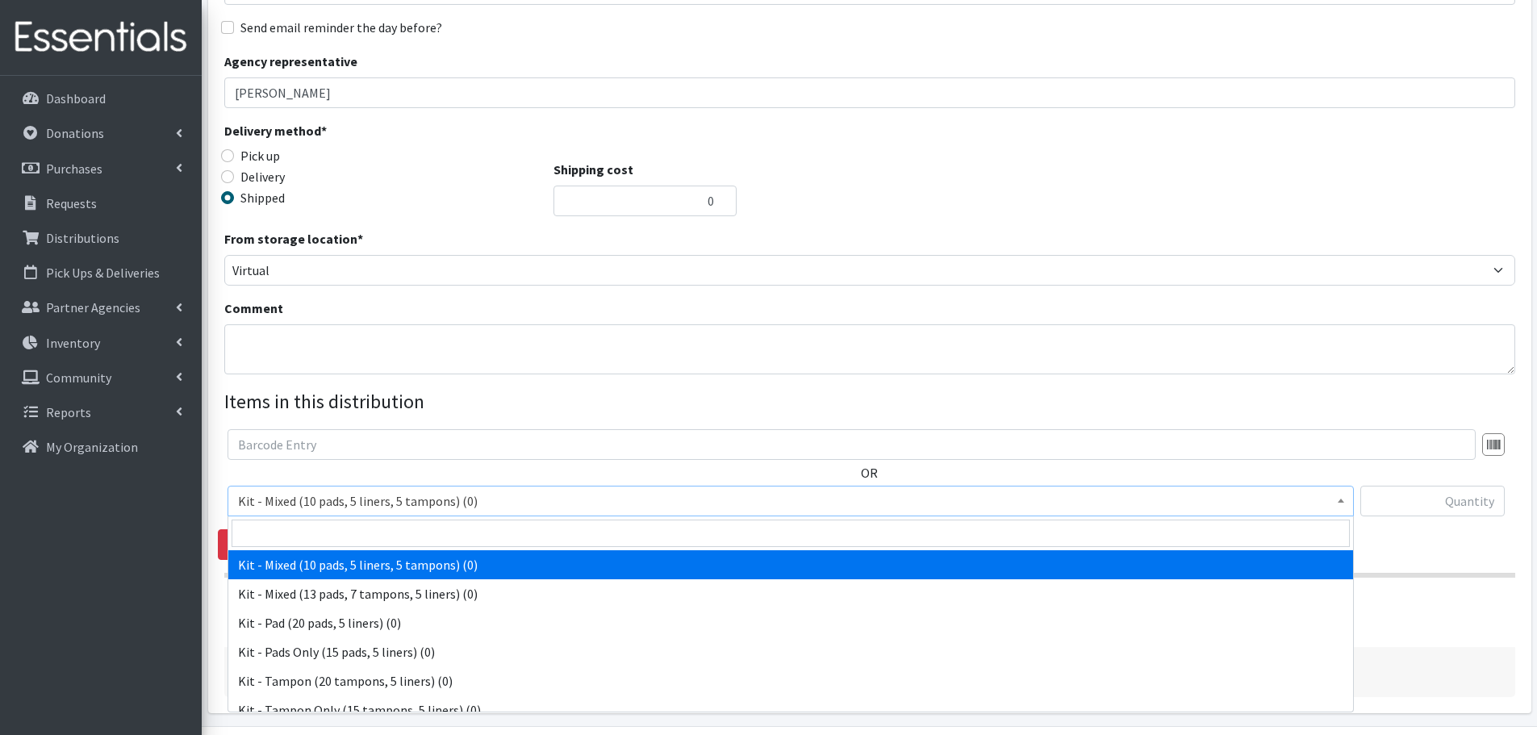
click at [477, 499] on span "Kit - Mixed (10 pads, 5 liners, 5 tampons) (0)" at bounding box center [790, 501] width 1105 height 23
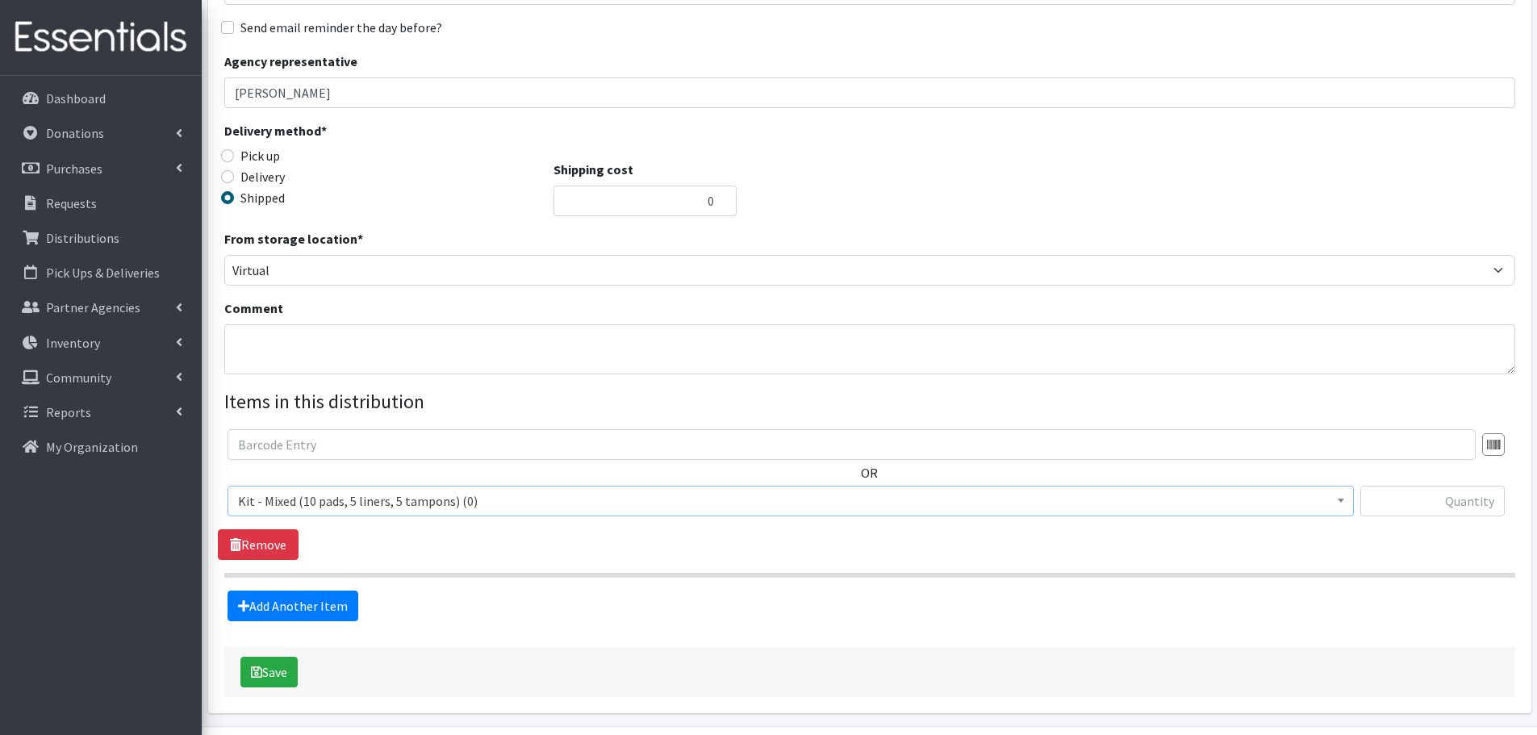
click at [444, 506] on span "Kit - Mixed (10 pads, 5 liners, 5 tampons) (0)" at bounding box center [790, 501] width 1105 height 23
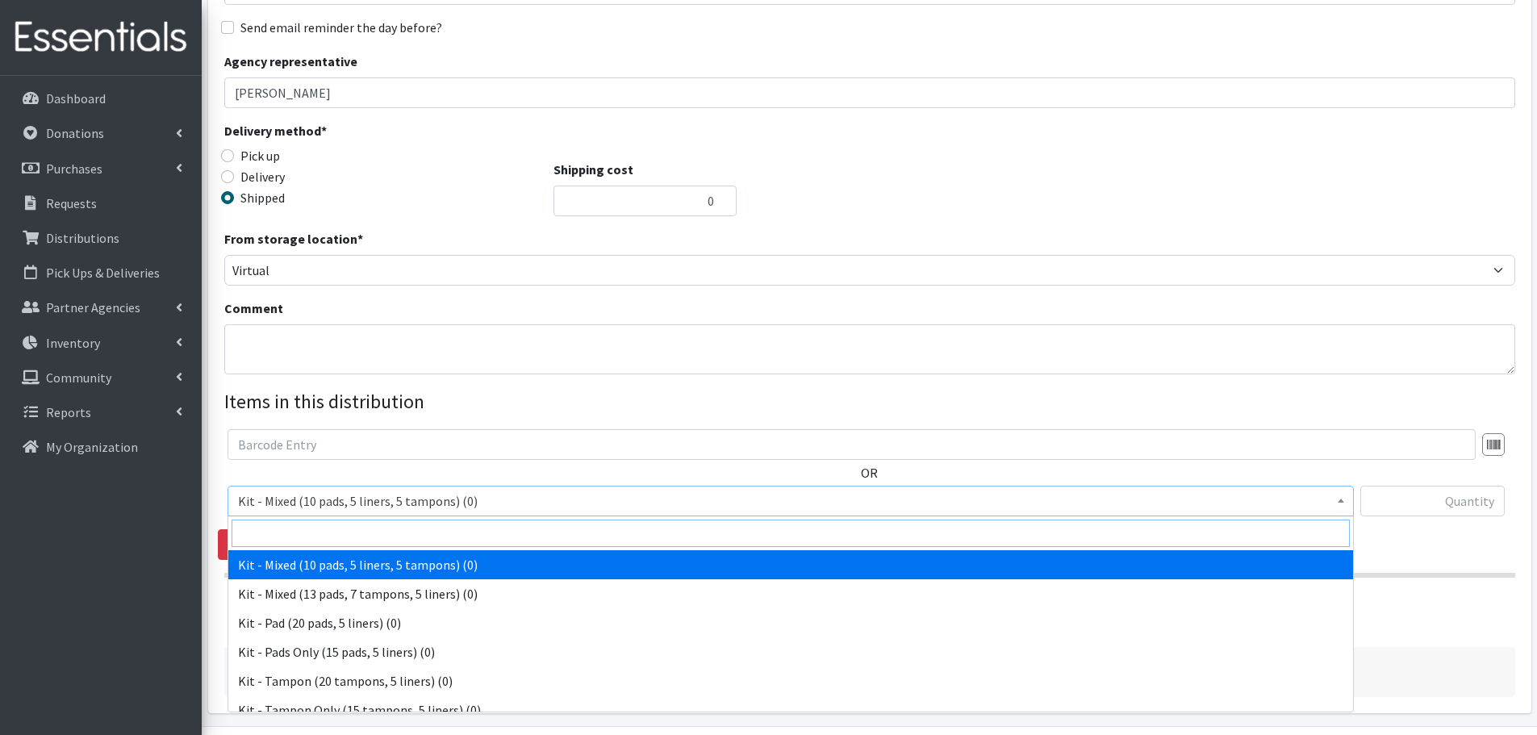
click at [434, 541] on input "search" at bounding box center [791, 532] width 1118 height 27
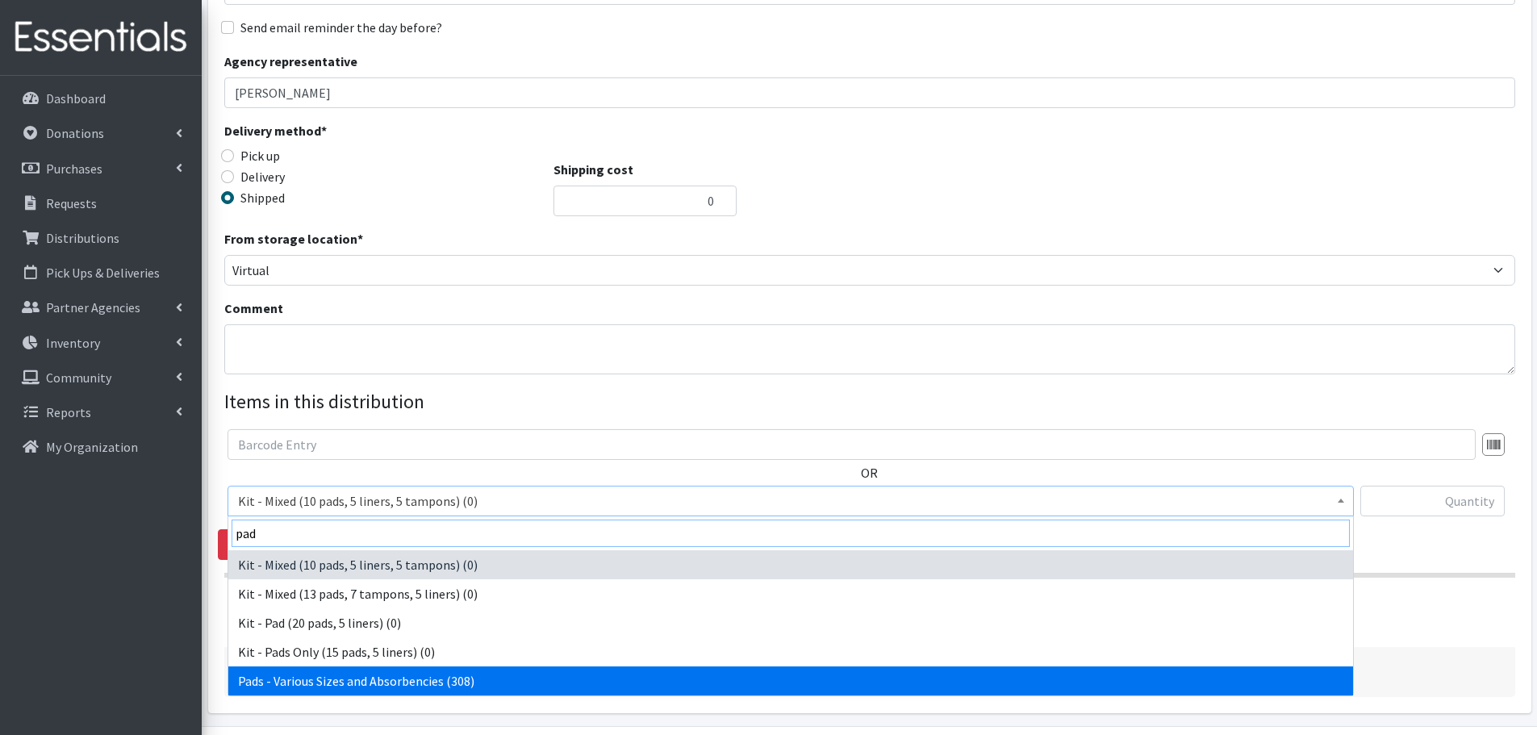
type input "pad"
select select "10467"
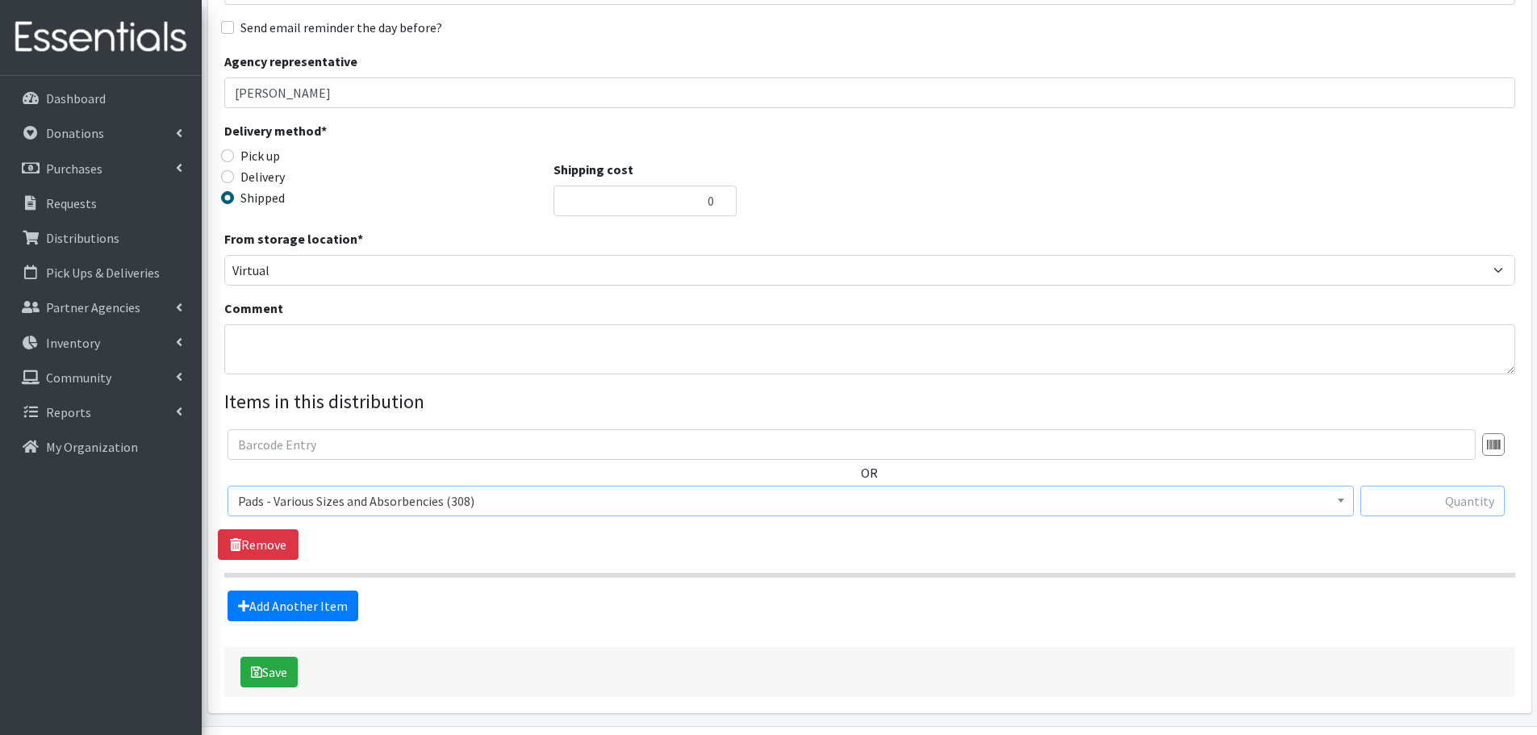
click at [1418, 512] on input "text" at bounding box center [1432, 501] width 144 height 31
type input "308"
click at [267, 676] on button "Save" at bounding box center [268, 672] width 57 height 31
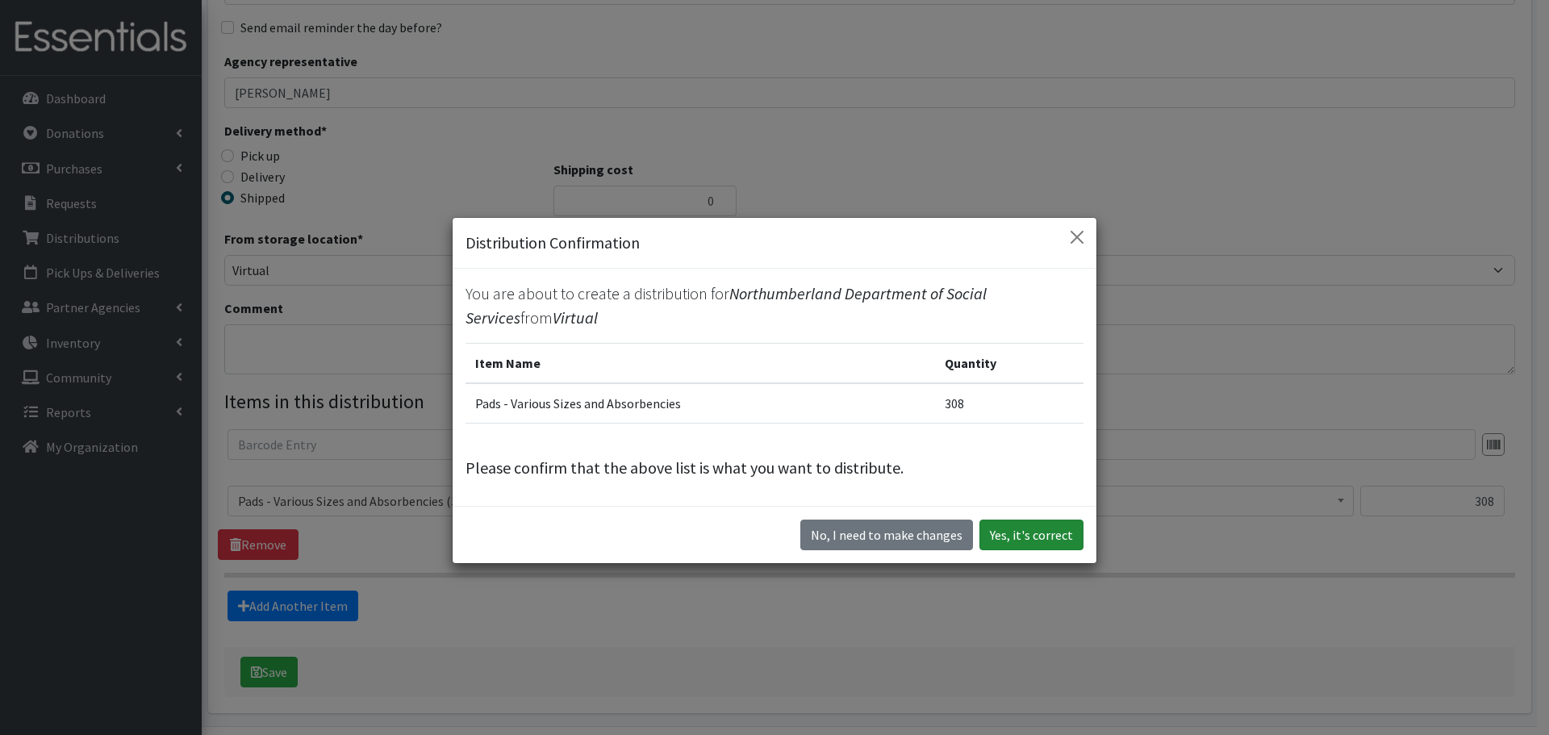
click at [1034, 533] on button "Yes, it's correct" at bounding box center [1031, 534] width 104 height 31
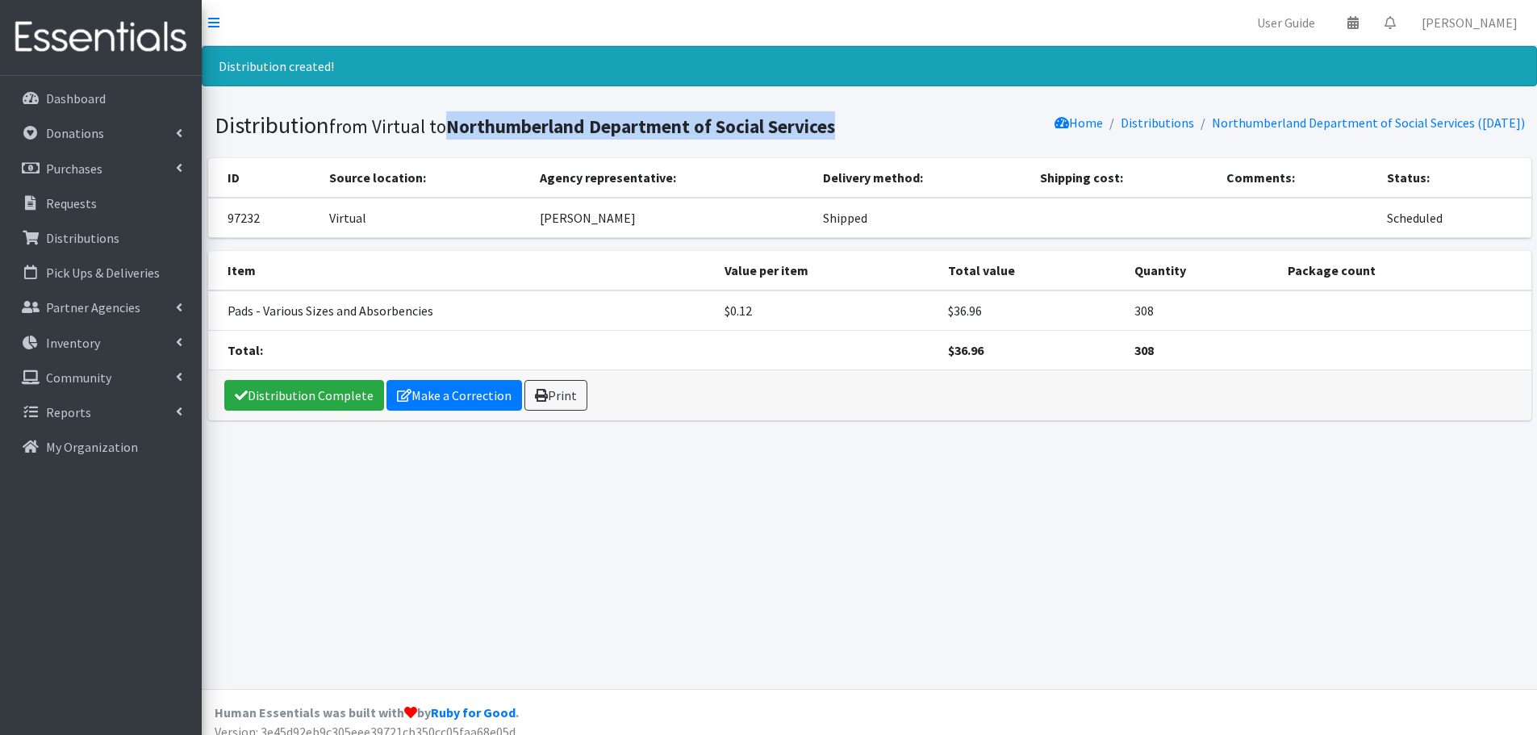
drag, startPoint x: 451, startPoint y: 124, endPoint x: 837, endPoint y: 122, distance: 386.4
click at [837, 122] on h1 "Distribution from Virtual to Northumberland Department of Social Services" at bounding box center [539, 125] width 649 height 28
copy b "Northumberland Department of Social Services"
